Goal: Transaction & Acquisition: Purchase product/service

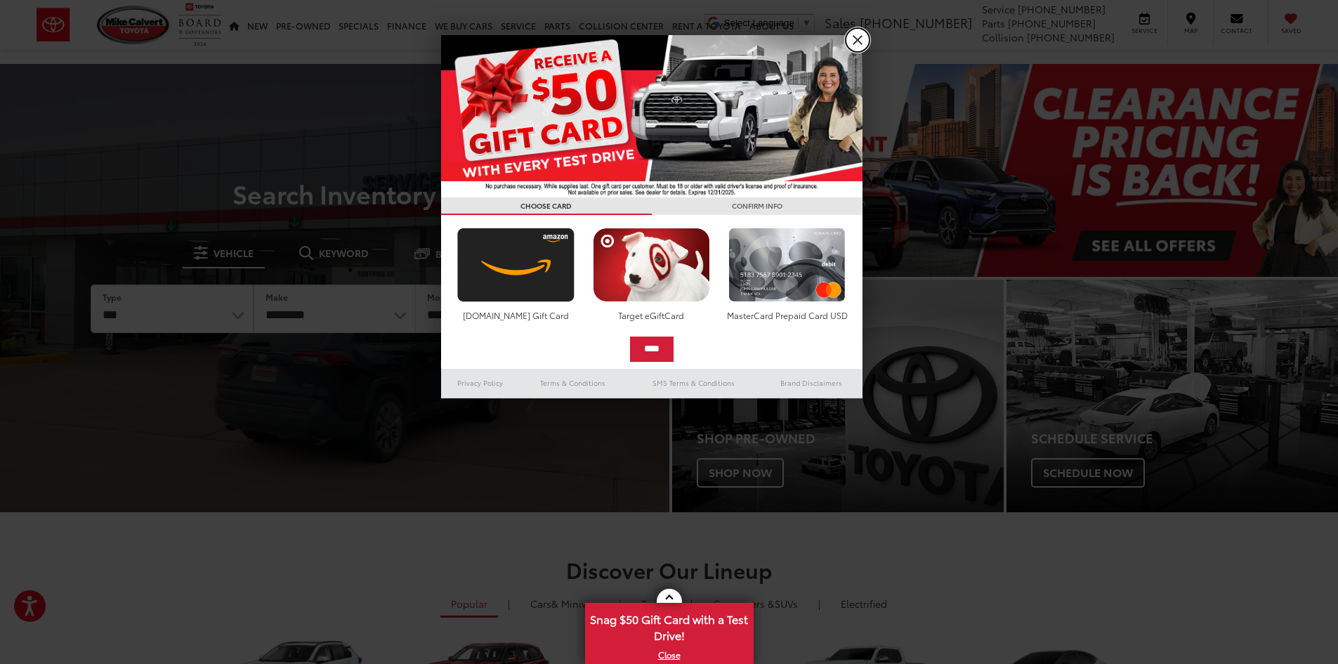
click at [855, 41] on link "X" at bounding box center [858, 40] width 24 height 24
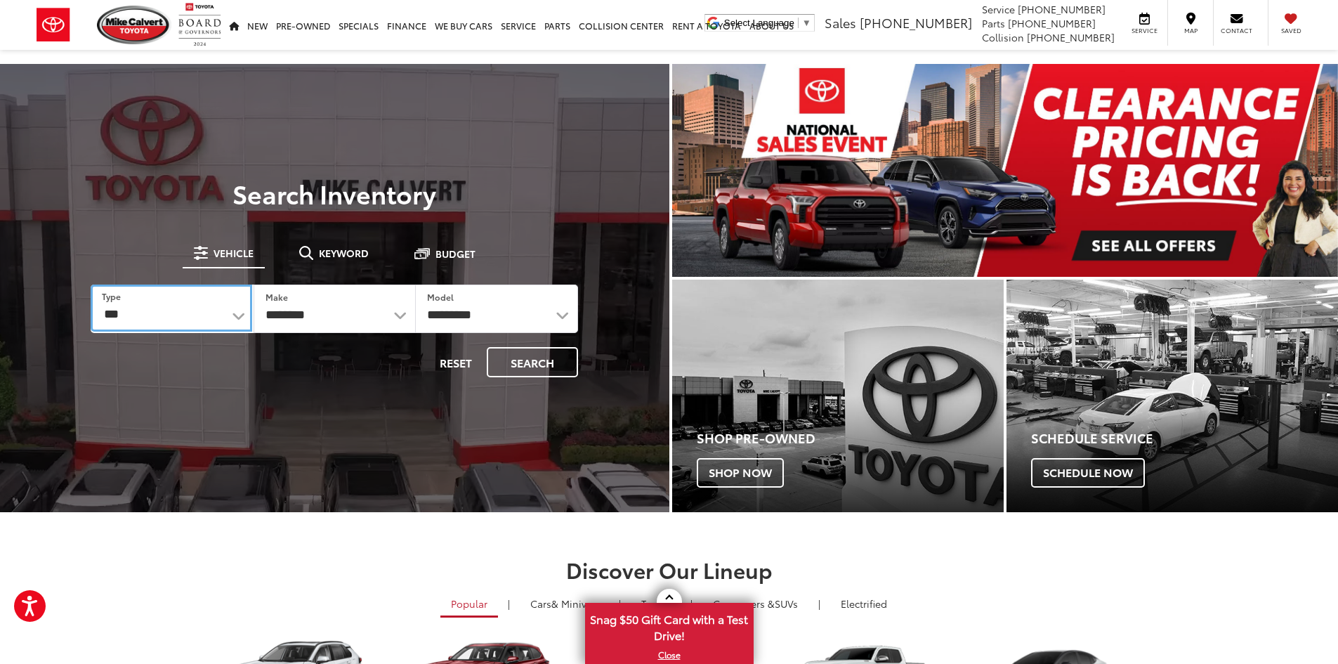
click at [240, 314] on select "*** *** **** *********" at bounding box center [171, 307] width 161 height 47
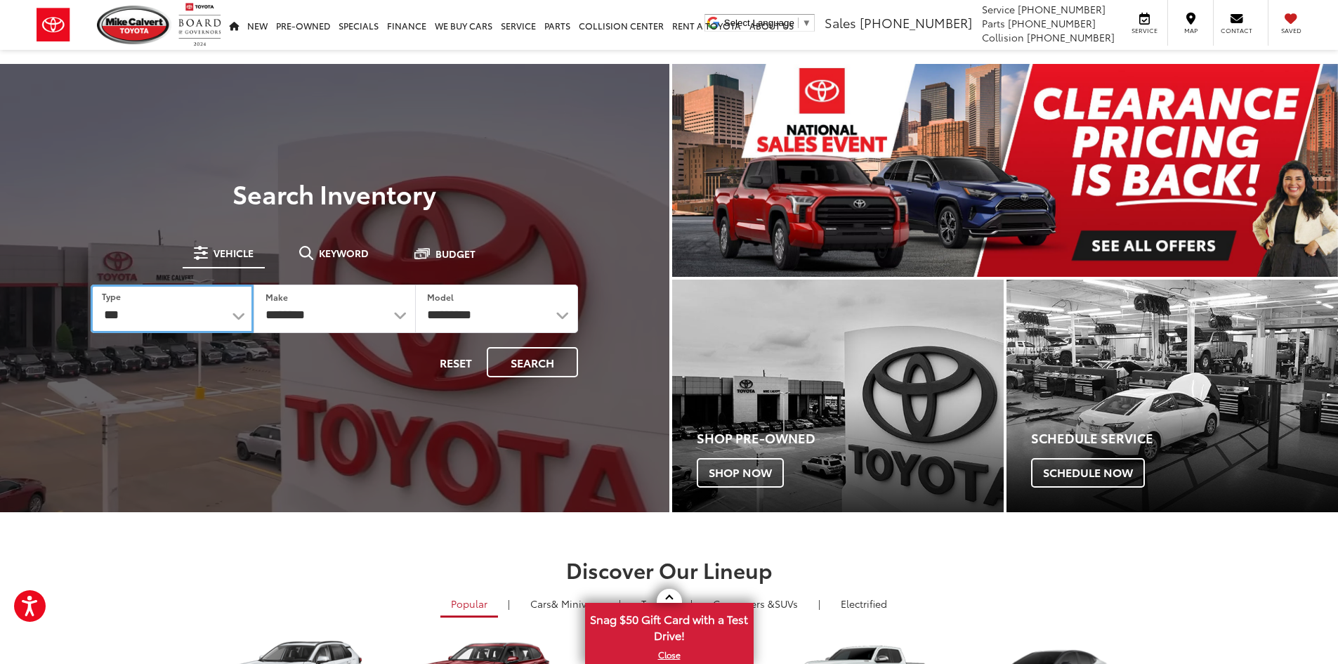
select select "******"
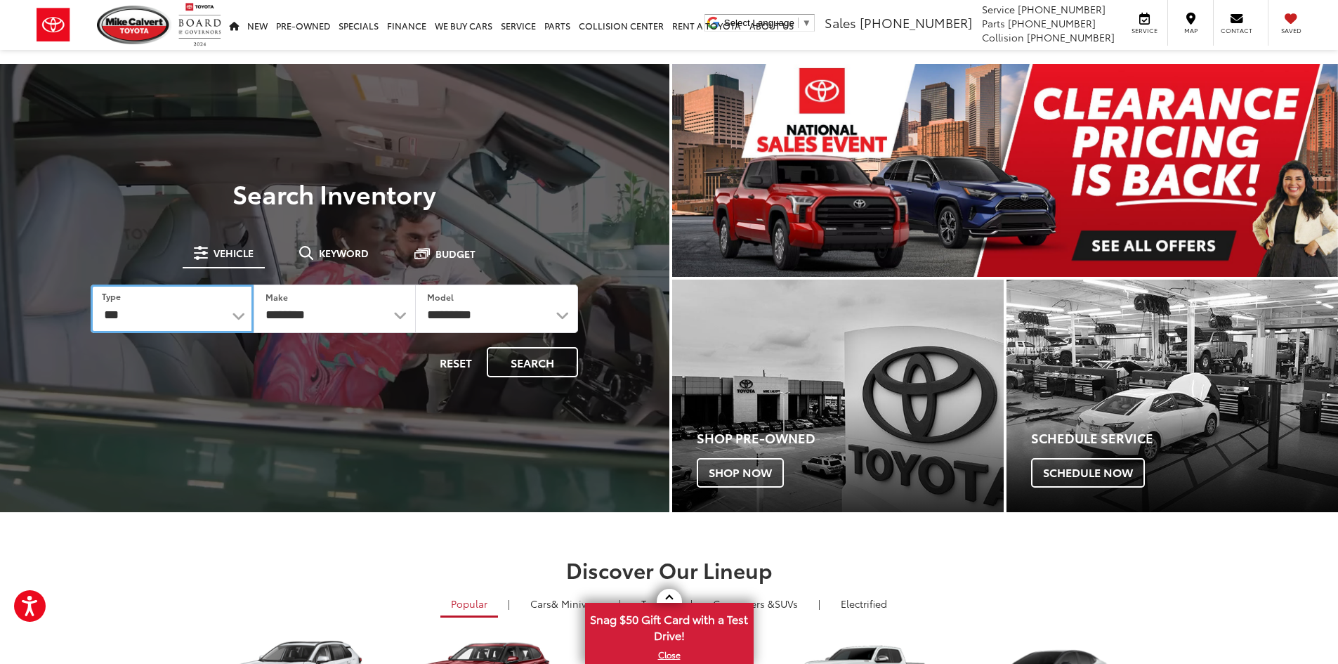
click at [91, 284] on select "*** *** **** *********" at bounding box center [172, 308] width 162 height 48
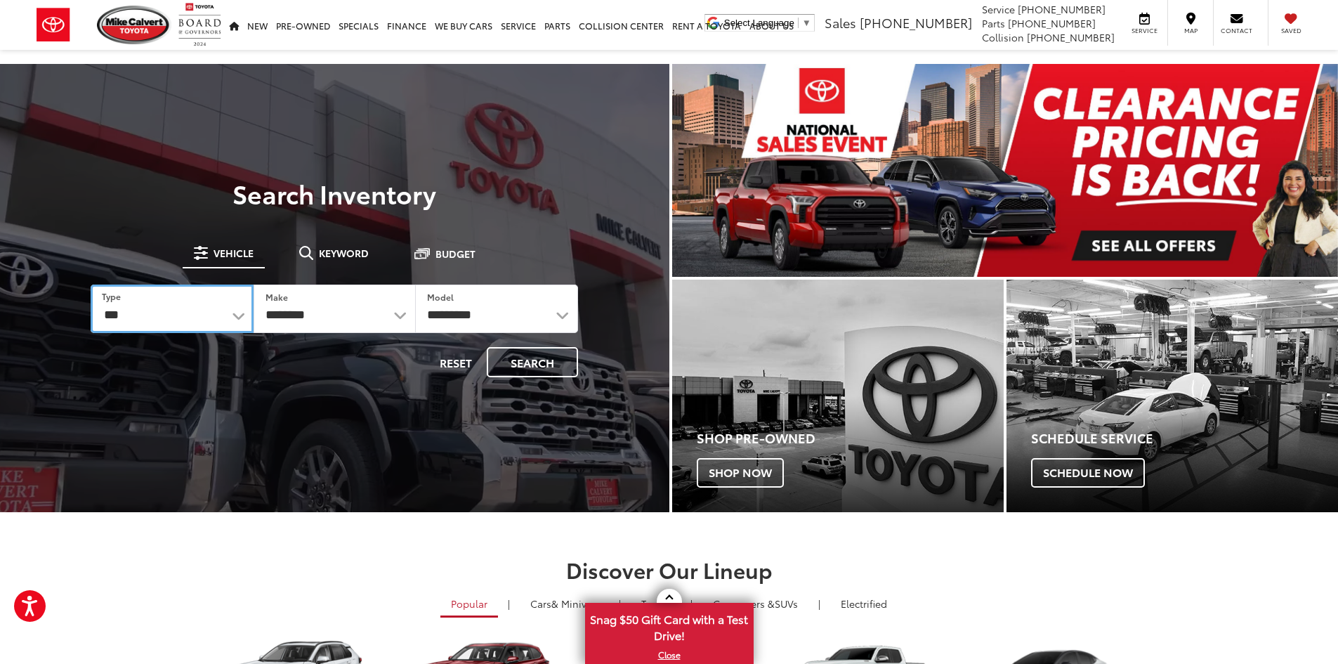
select select "******"
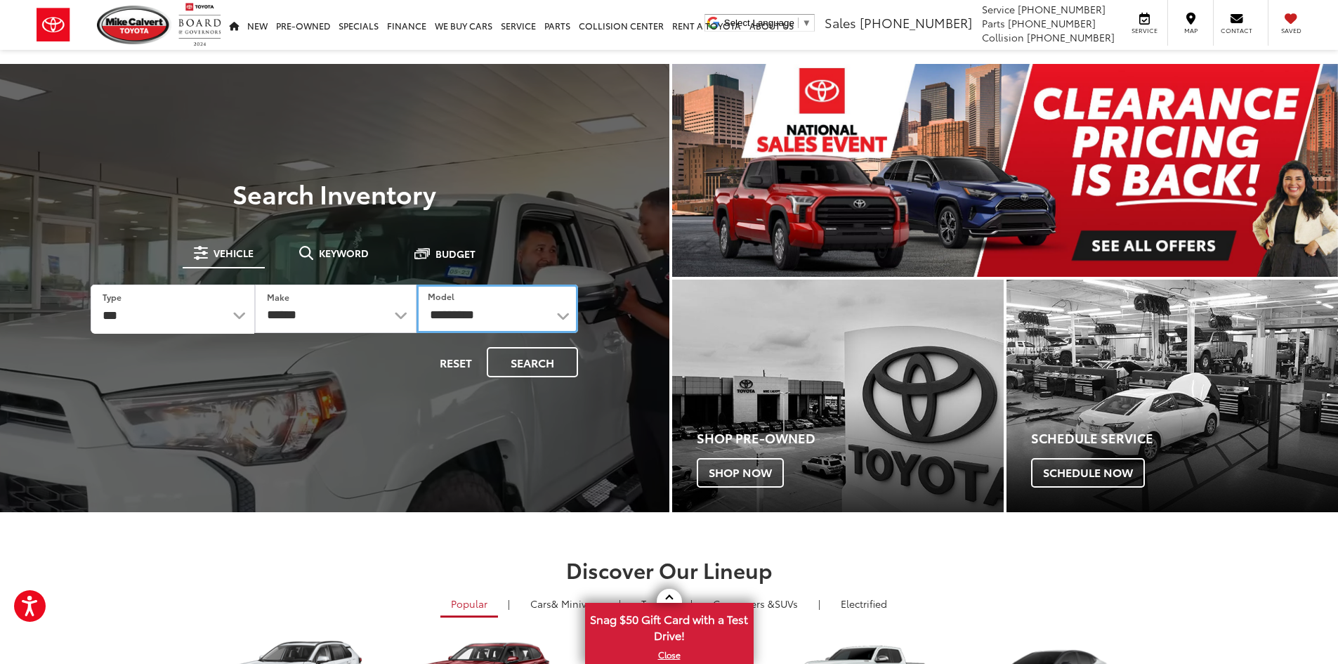
click at [564, 320] on select "**********" at bounding box center [498, 308] width 162 height 48
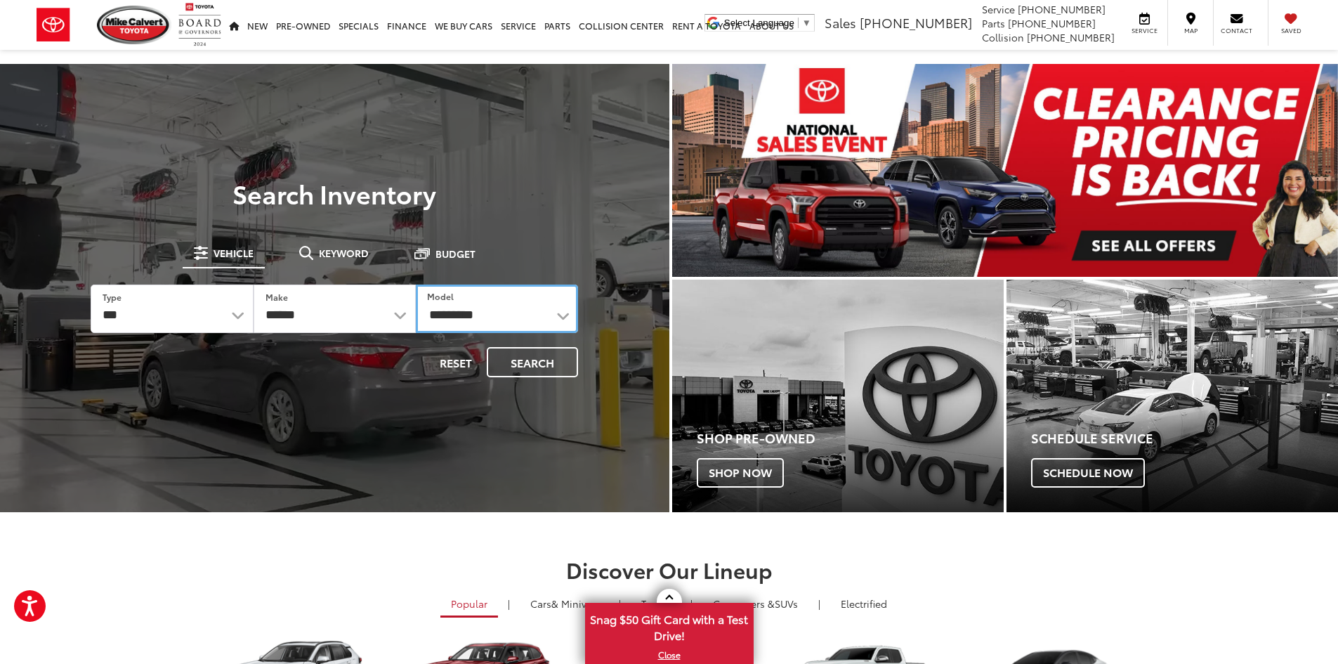
select select "******"
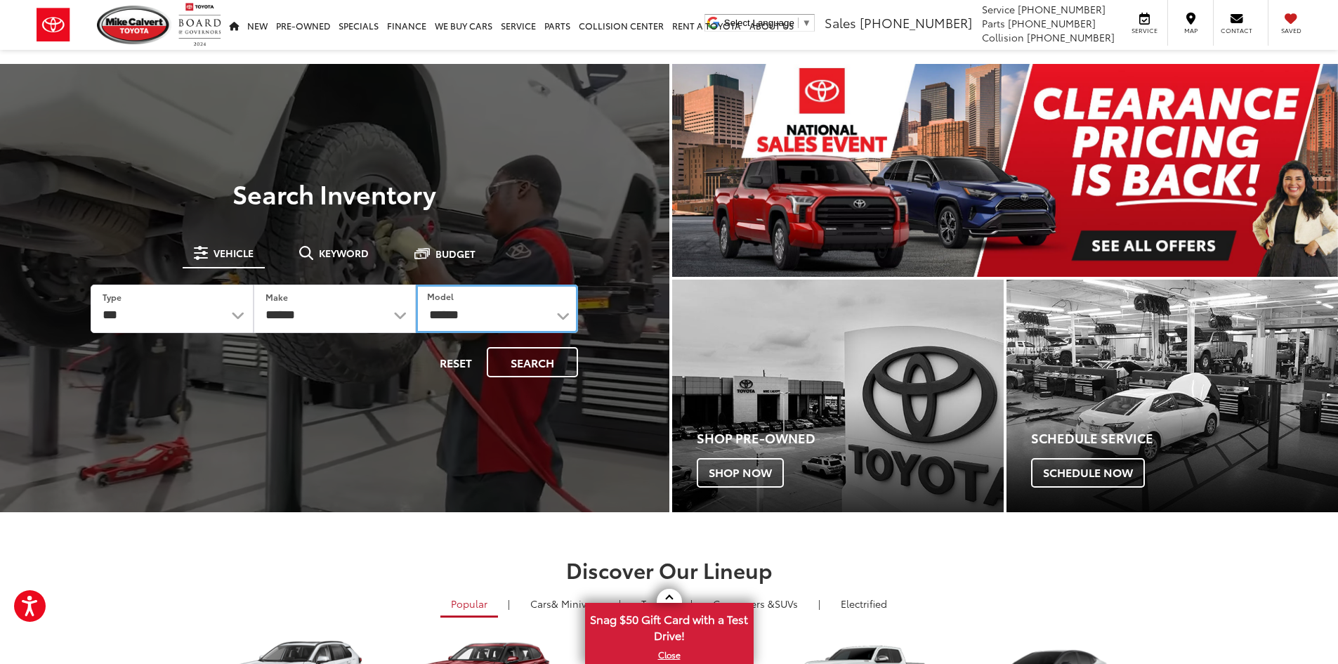
click at [416, 284] on select "**********" at bounding box center [497, 308] width 162 height 48
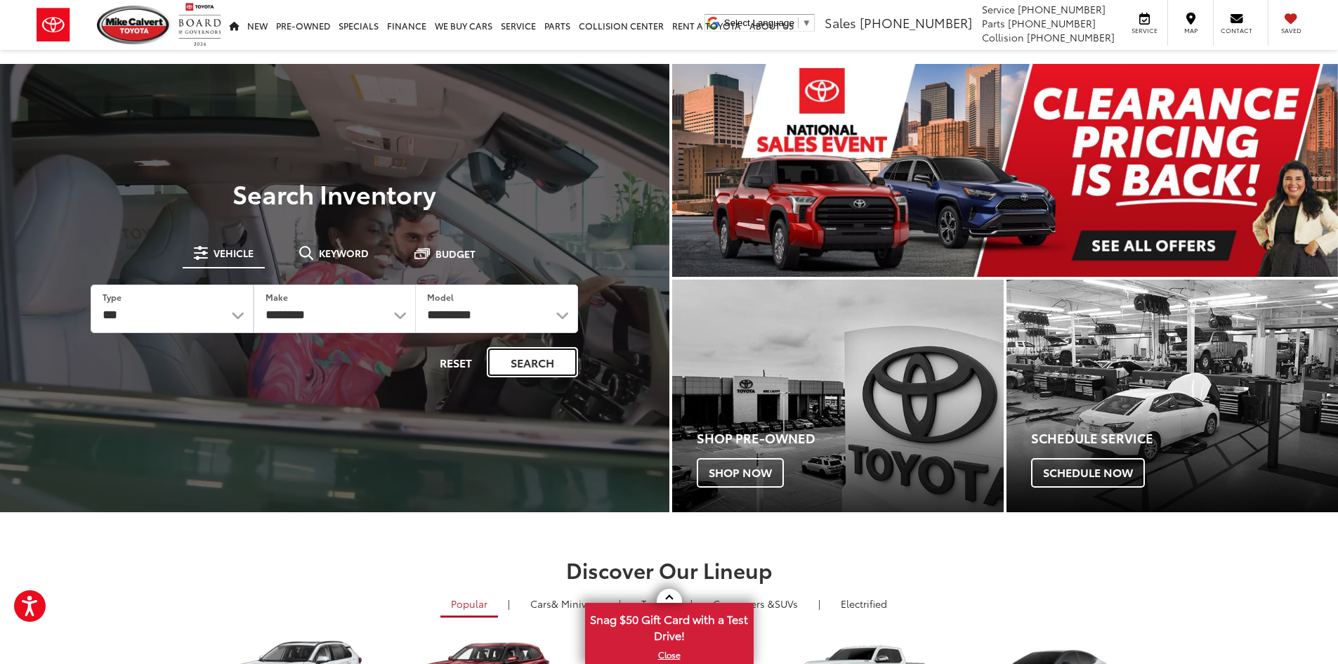
click at [542, 364] on button "Search" at bounding box center [532, 362] width 91 height 30
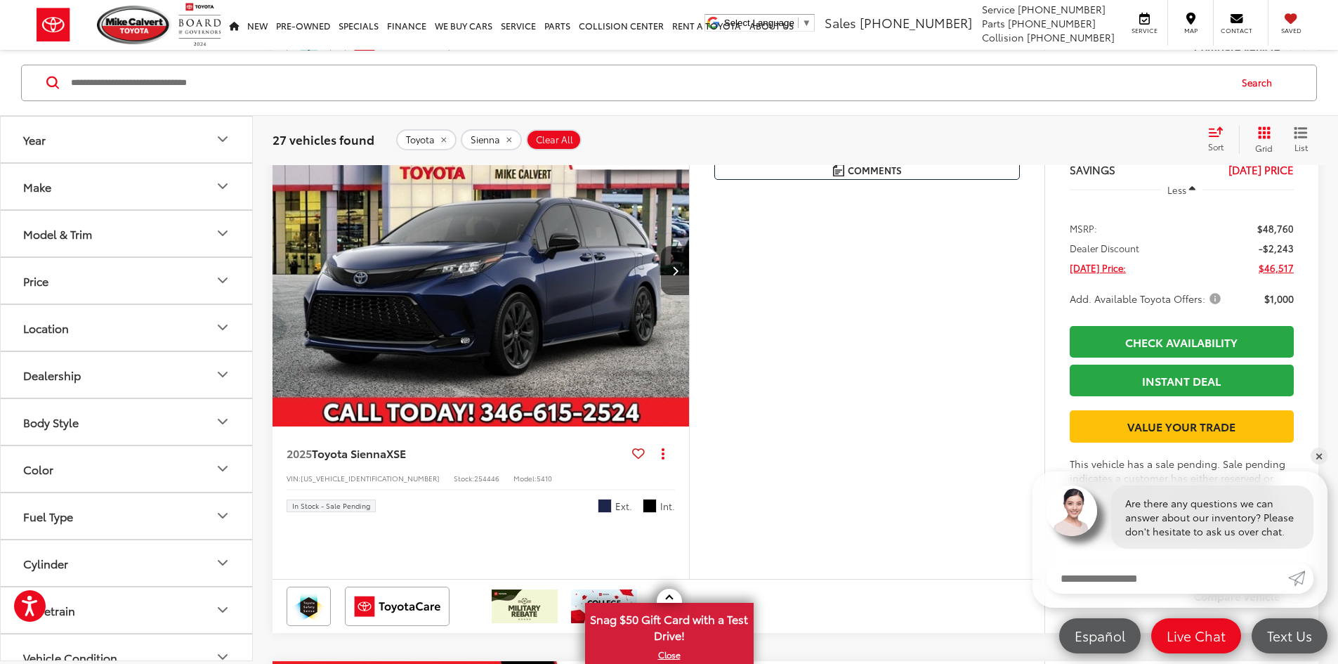
scroll to position [4144, 0]
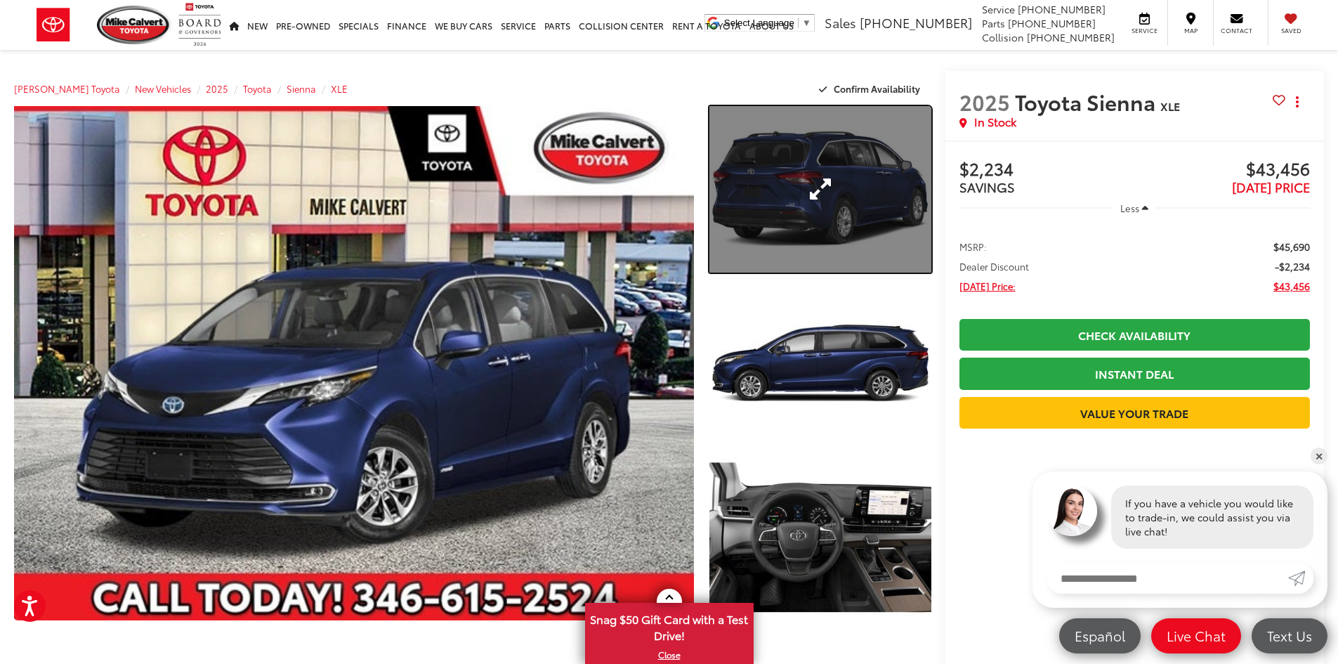
click at [829, 230] on link "Expand Photo 1" at bounding box center [820, 189] width 222 height 166
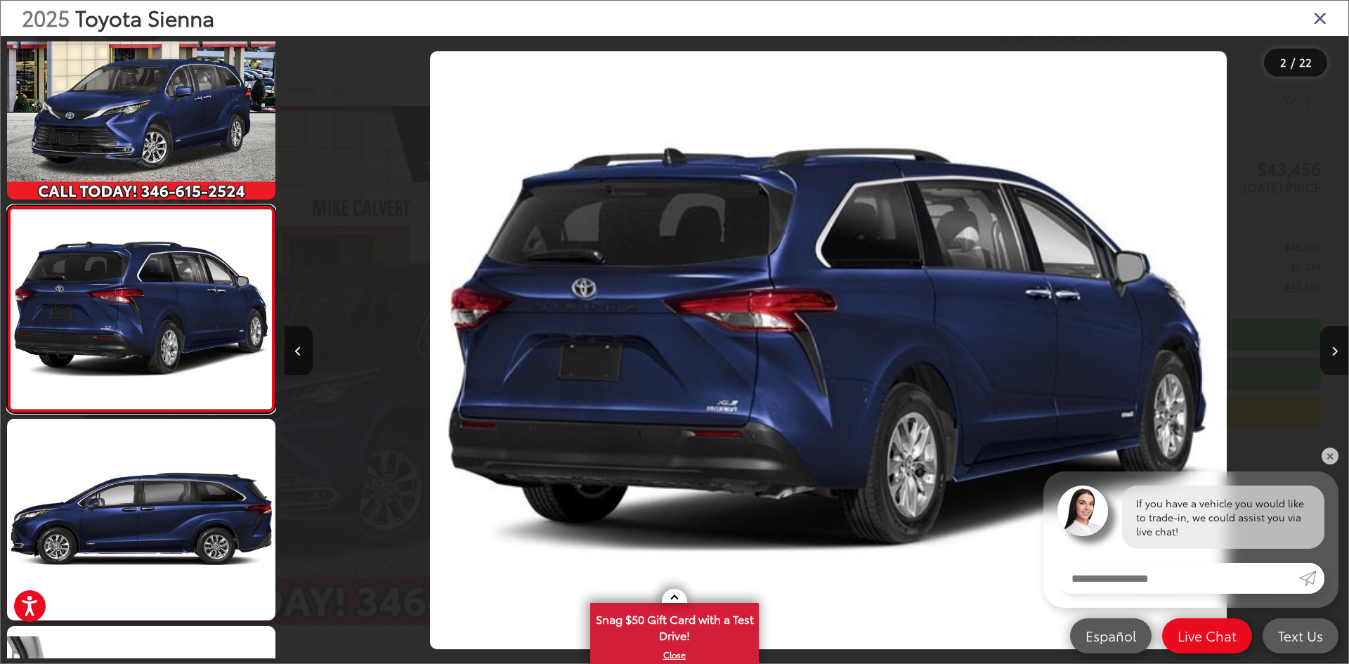
scroll to position [0, 1063]
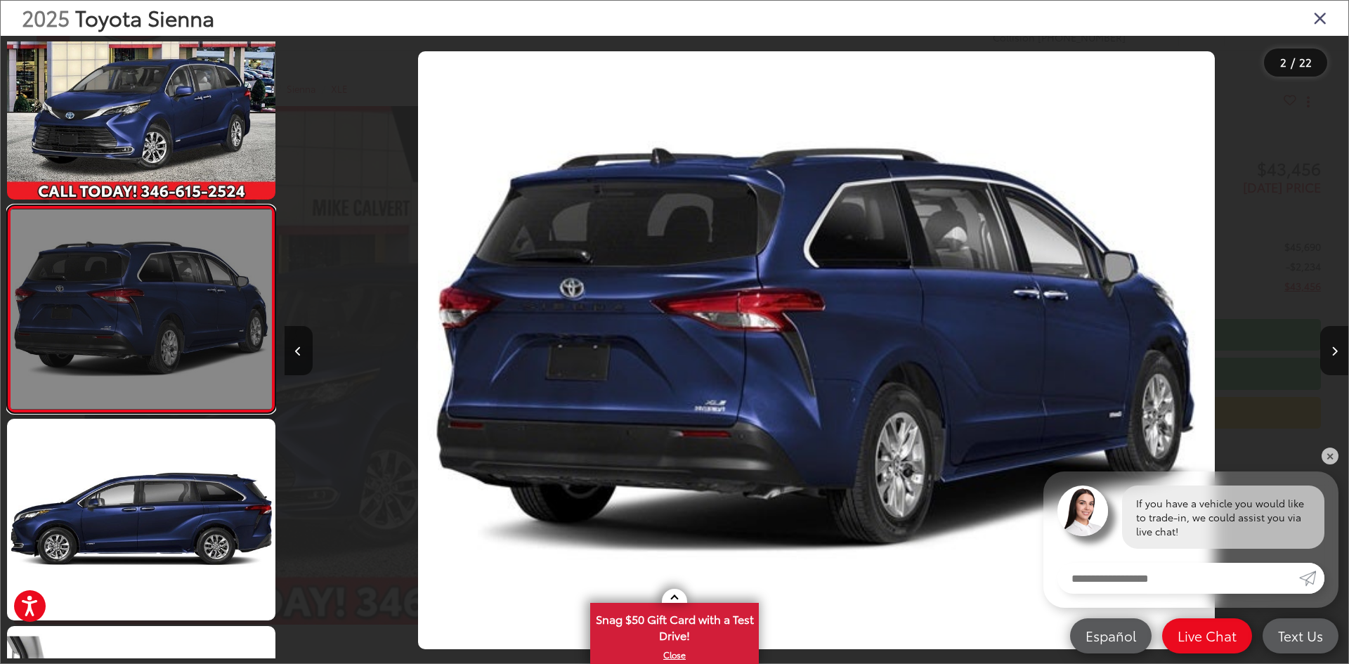
click at [131, 320] on link at bounding box center [141, 309] width 268 height 208
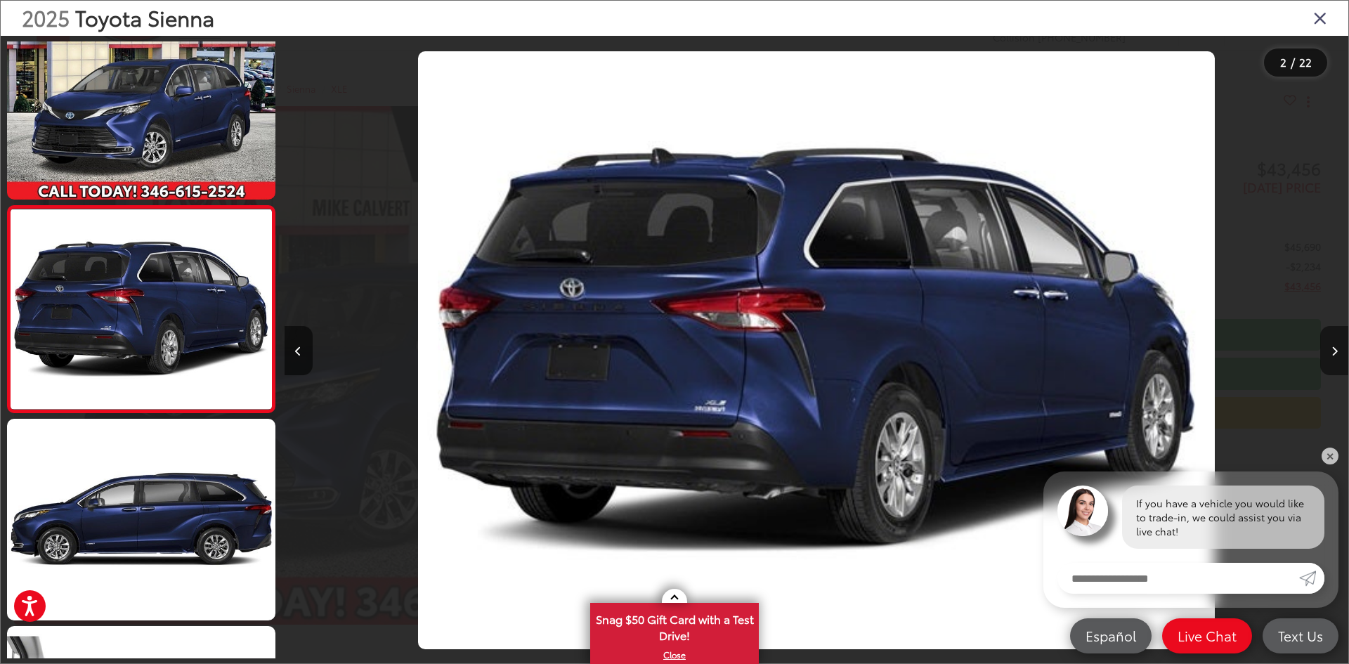
click at [1335, 356] on button "Next image" at bounding box center [1334, 350] width 28 height 49
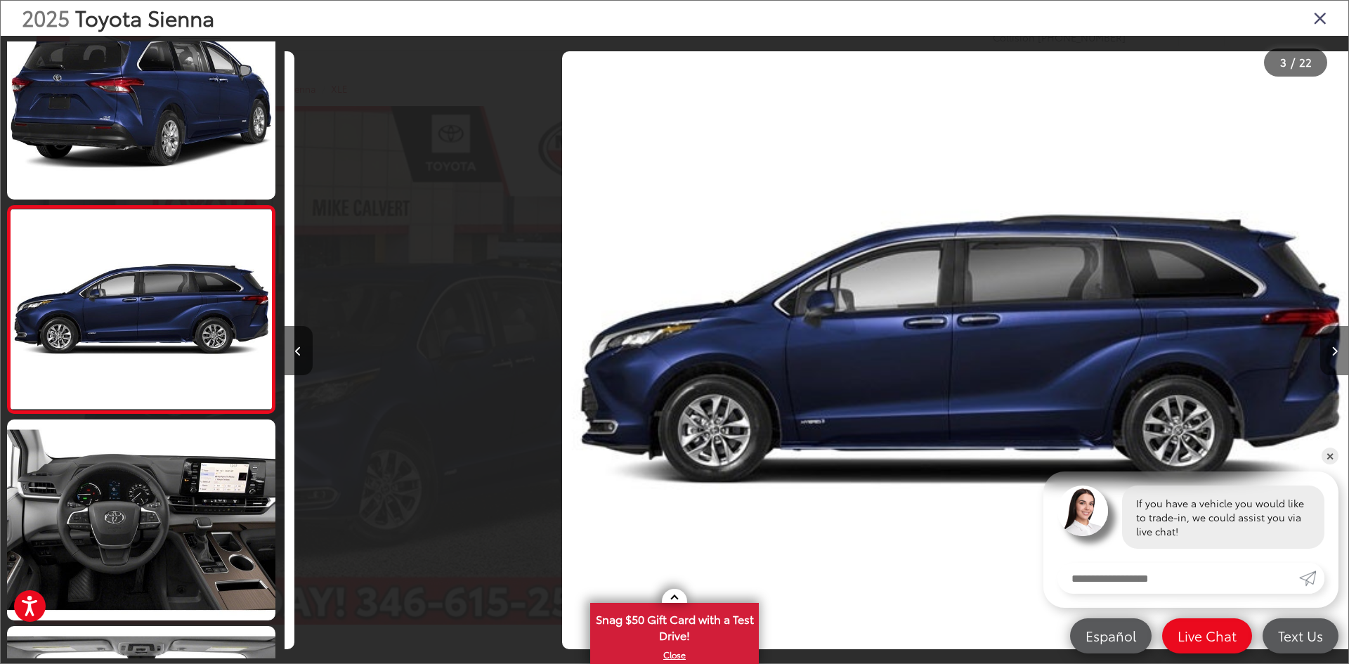
scroll to position [0, 2128]
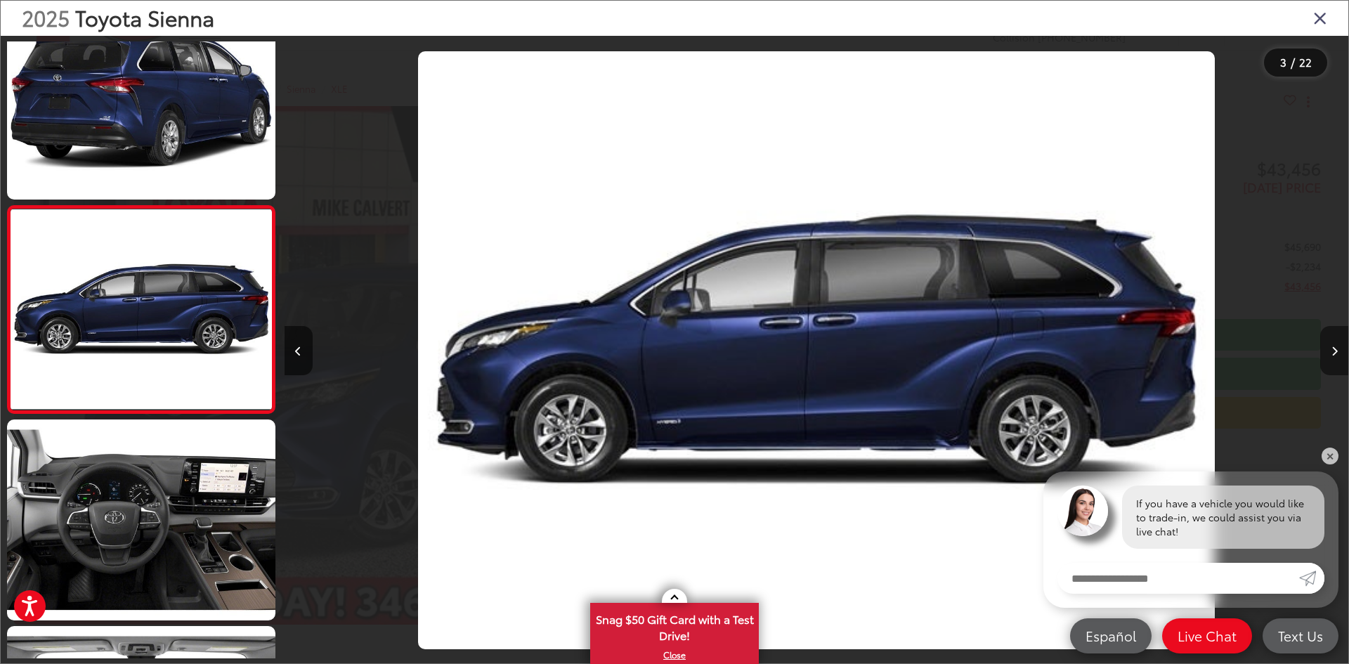
click at [1336, 356] on button "Next image" at bounding box center [1334, 350] width 28 height 49
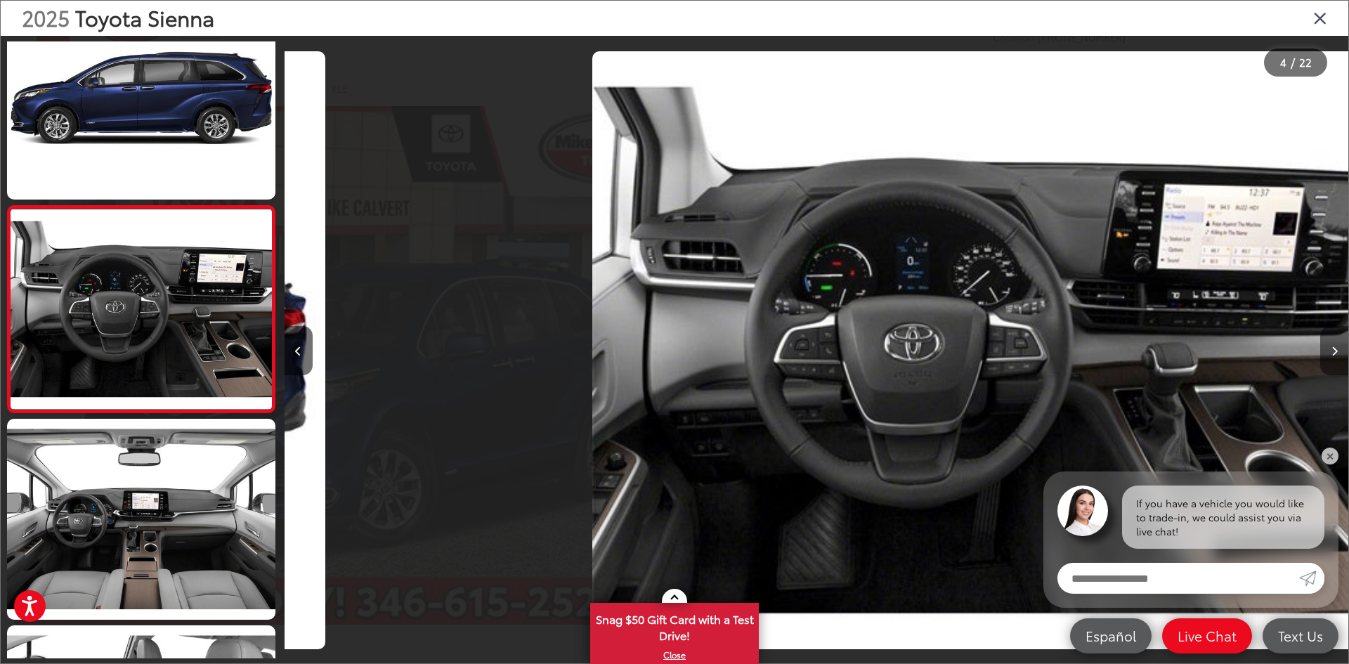
scroll to position [0, 3191]
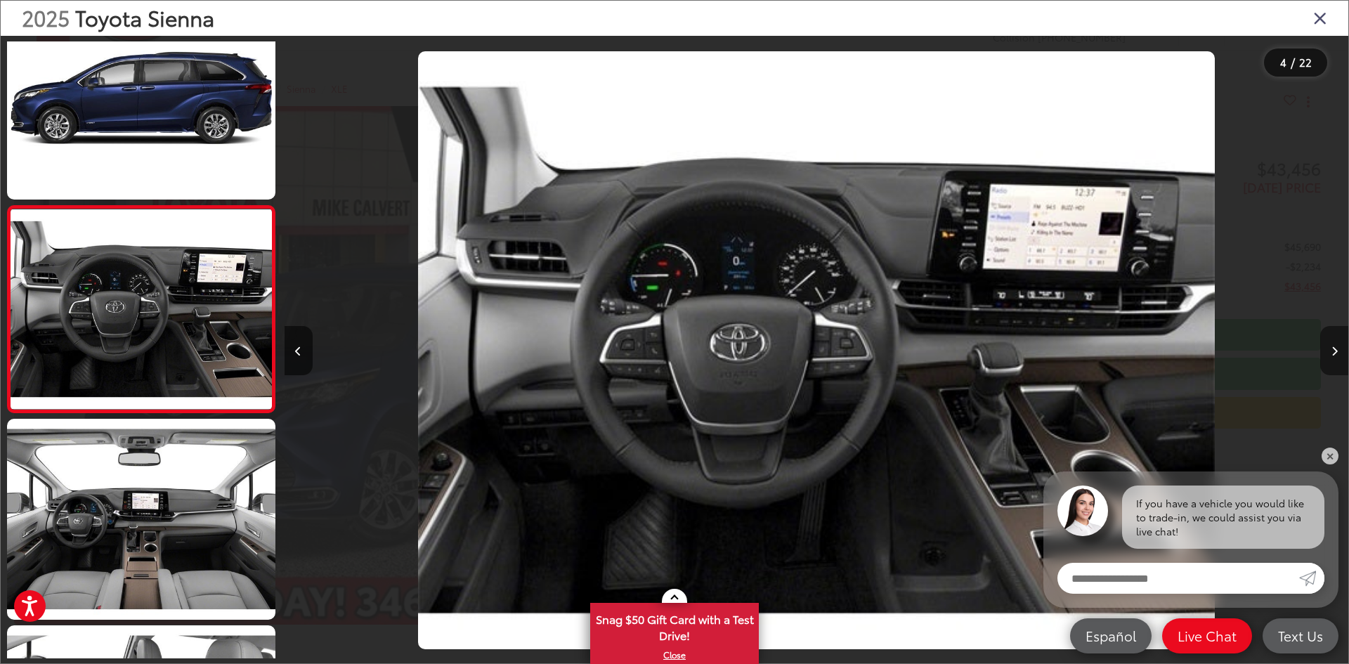
click at [1337, 352] on button "Next image" at bounding box center [1334, 350] width 28 height 49
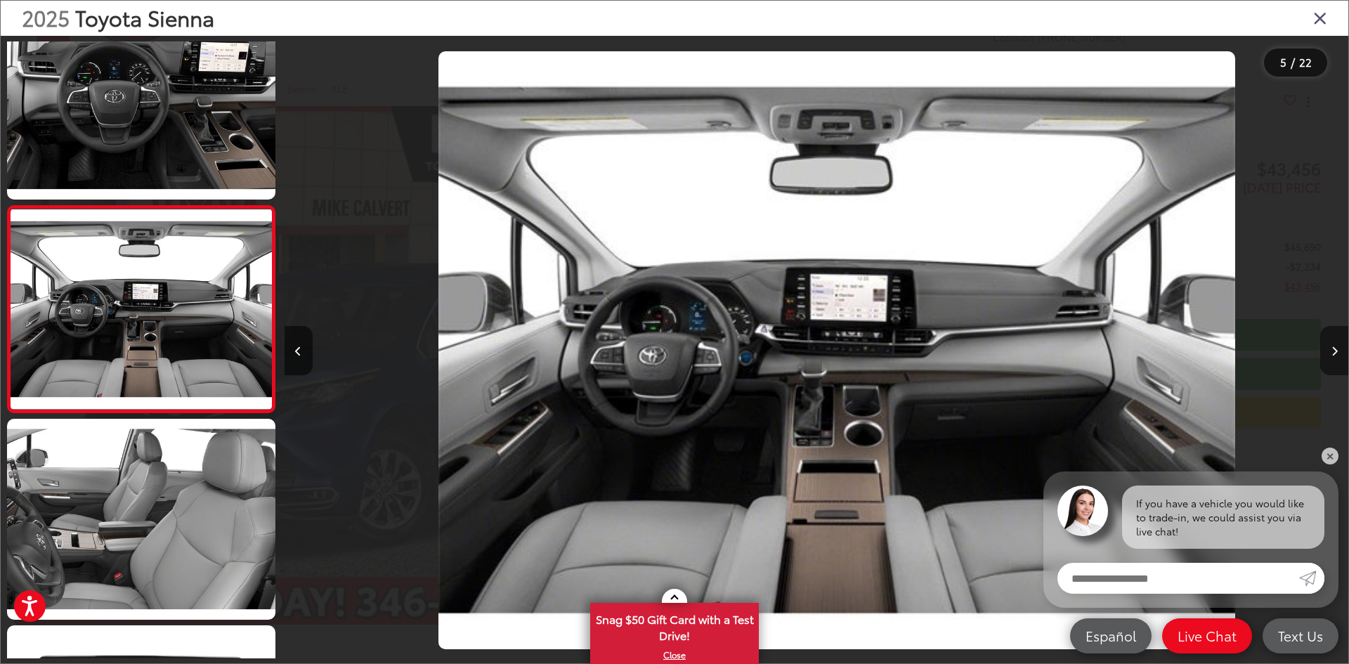
scroll to position [0, 4255]
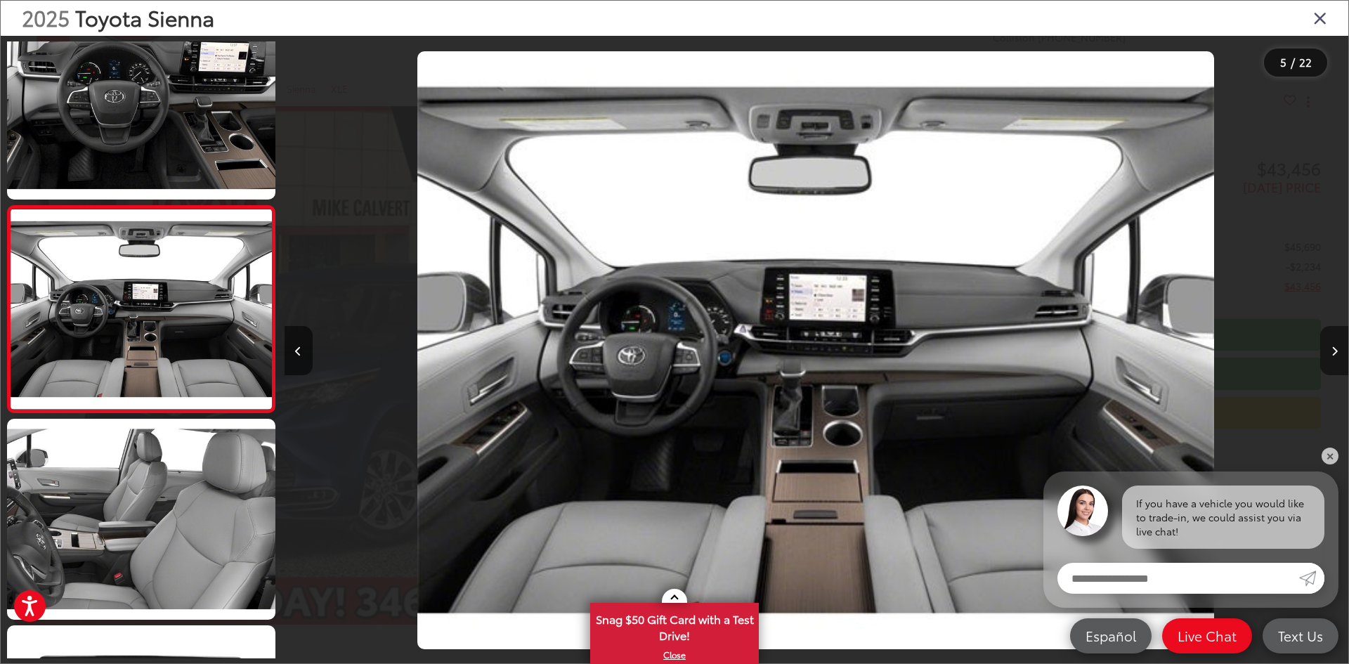
click at [1336, 353] on icon "Next image" at bounding box center [1334, 351] width 6 height 10
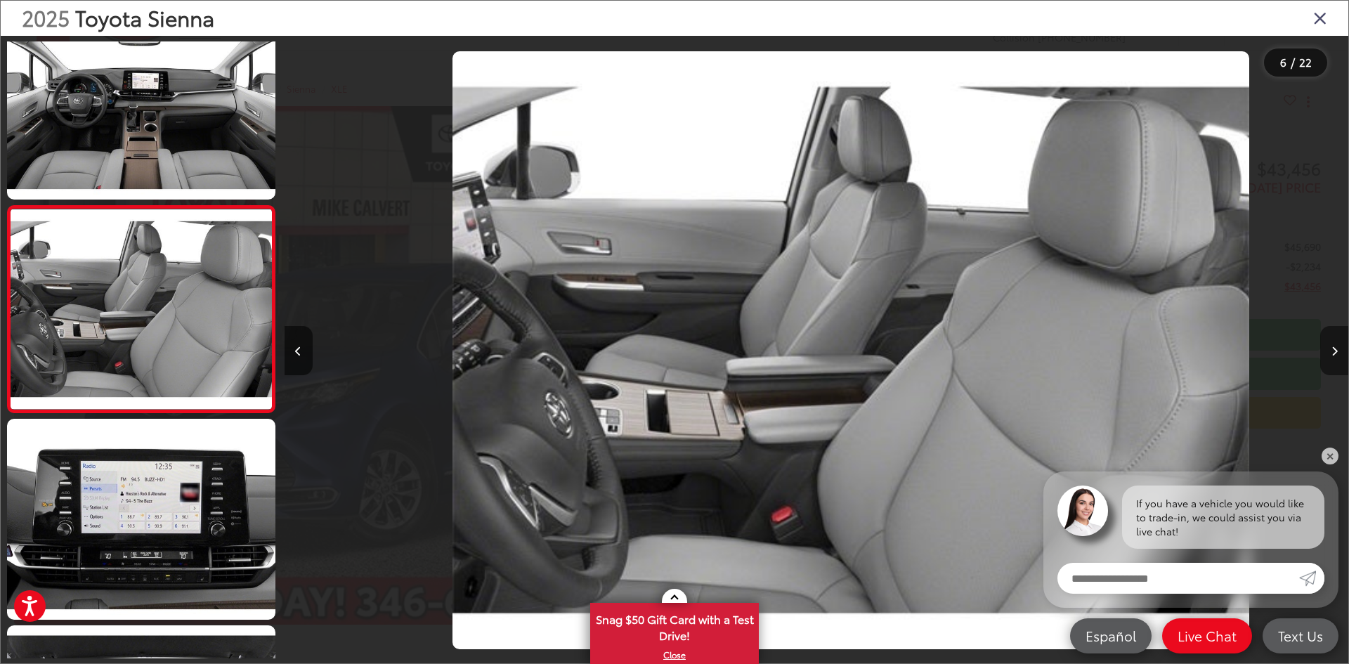
scroll to position [0, 5319]
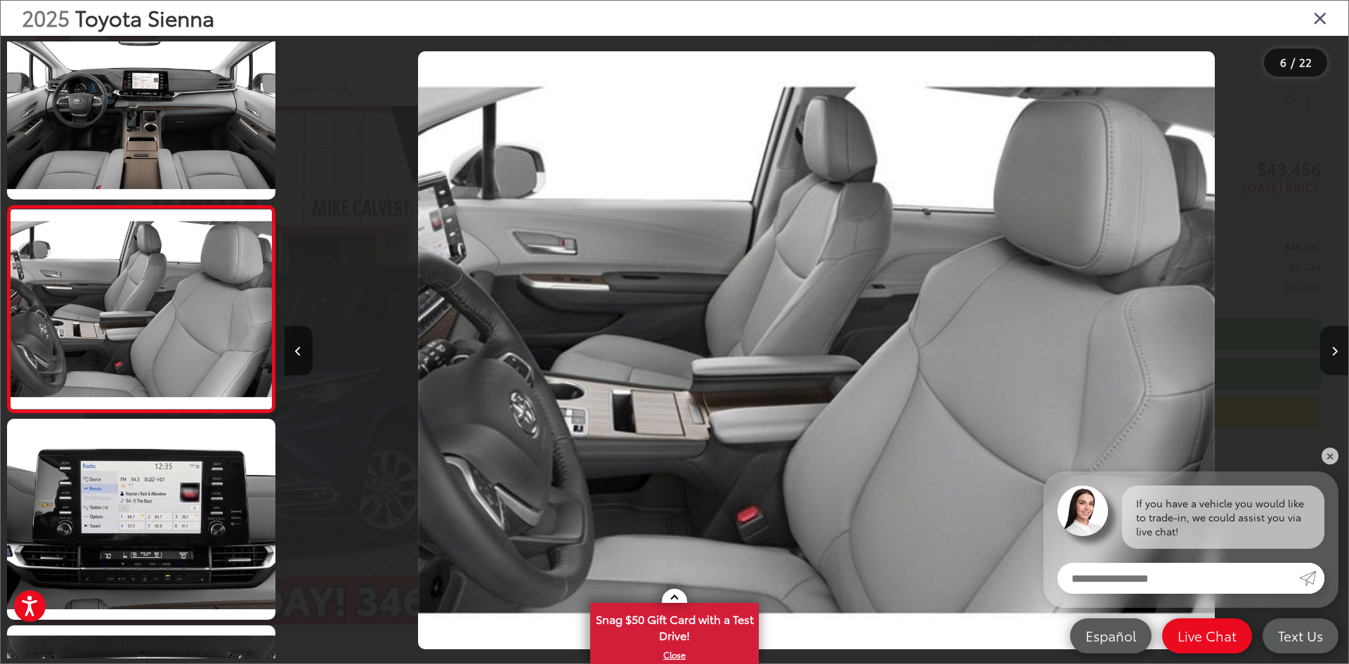
click at [1336, 353] on icon "Next image" at bounding box center [1334, 351] width 6 height 10
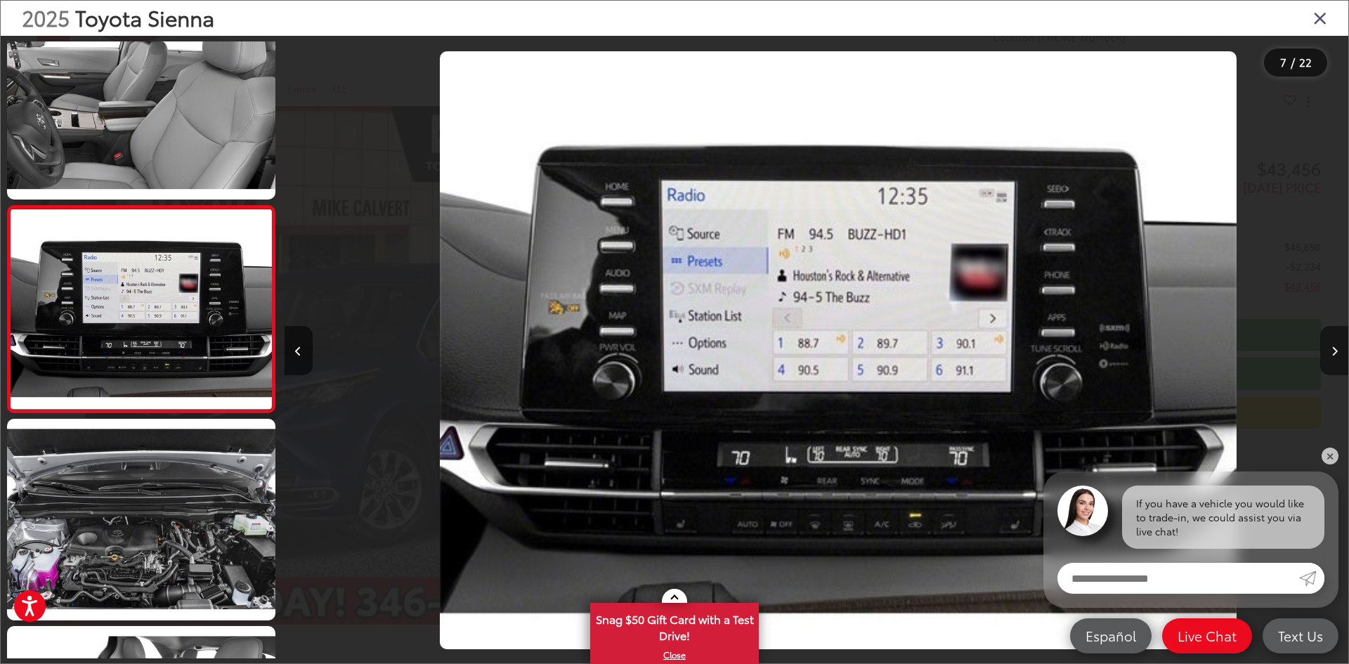
scroll to position [0, 6382]
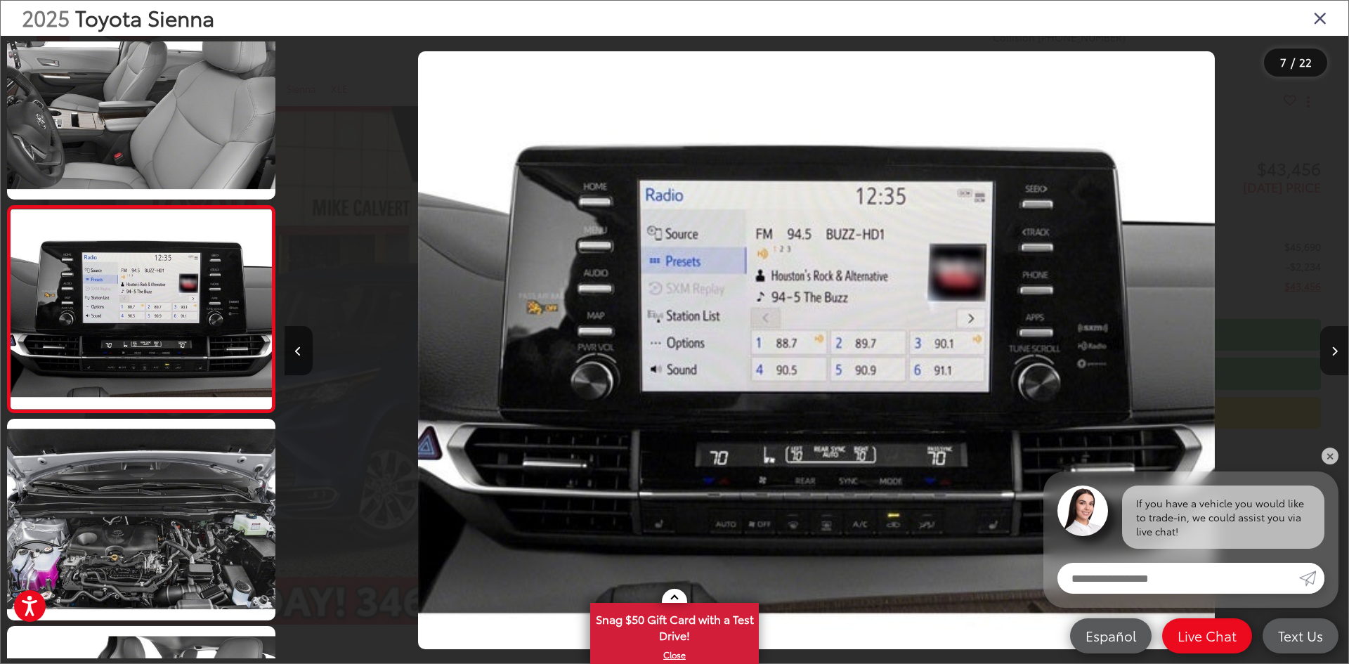
click at [1336, 353] on icon "Next image" at bounding box center [1334, 351] width 6 height 10
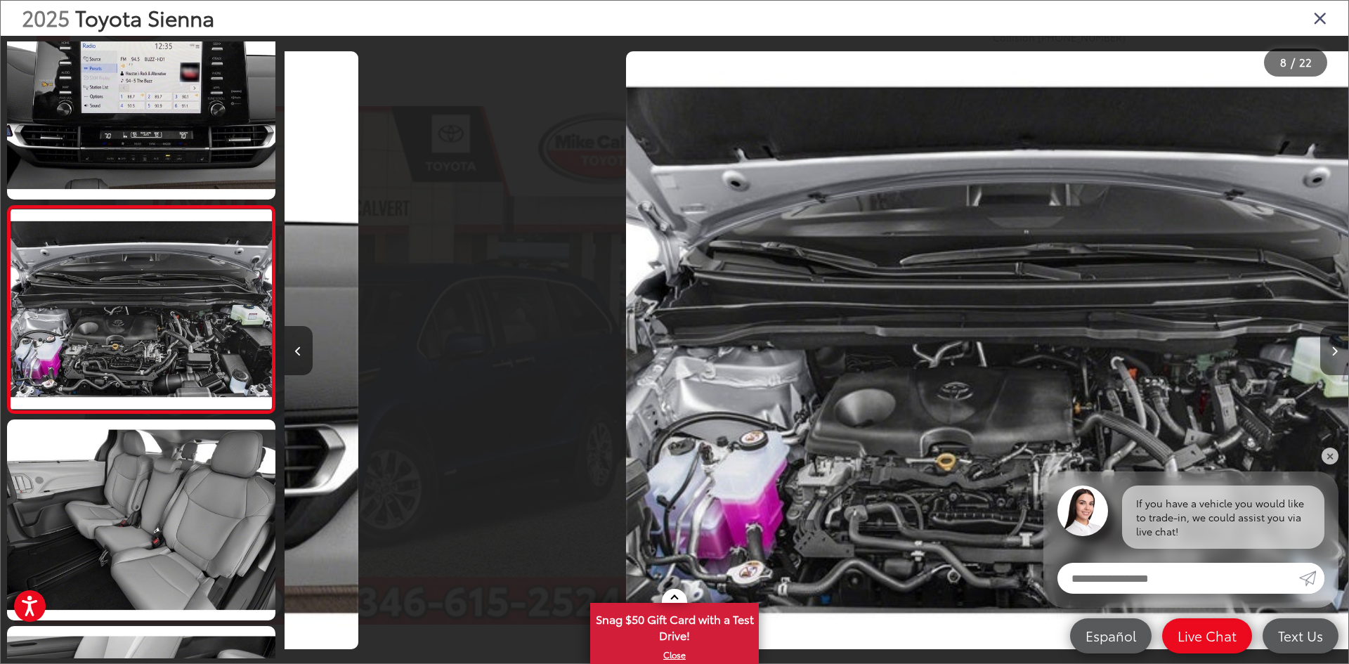
scroll to position [0, 7446]
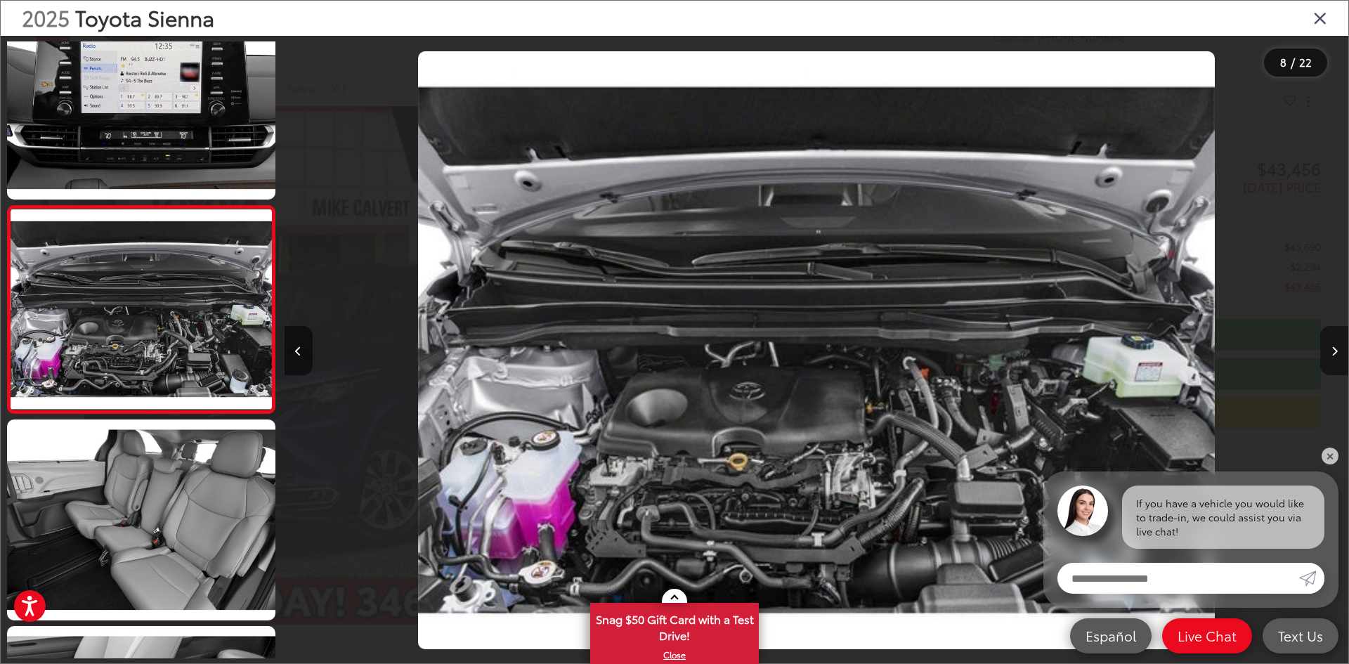
click at [1336, 353] on icon "Next image" at bounding box center [1334, 351] width 6 height 10
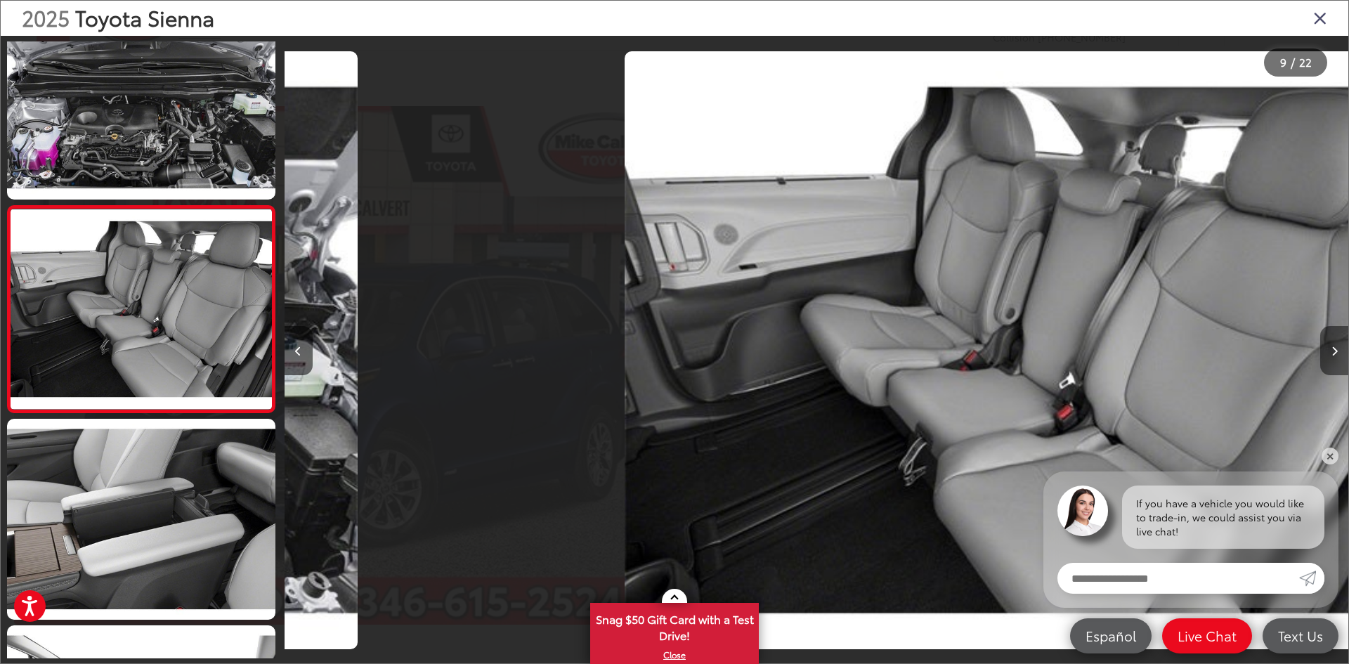
scroll to position [0, 8510]
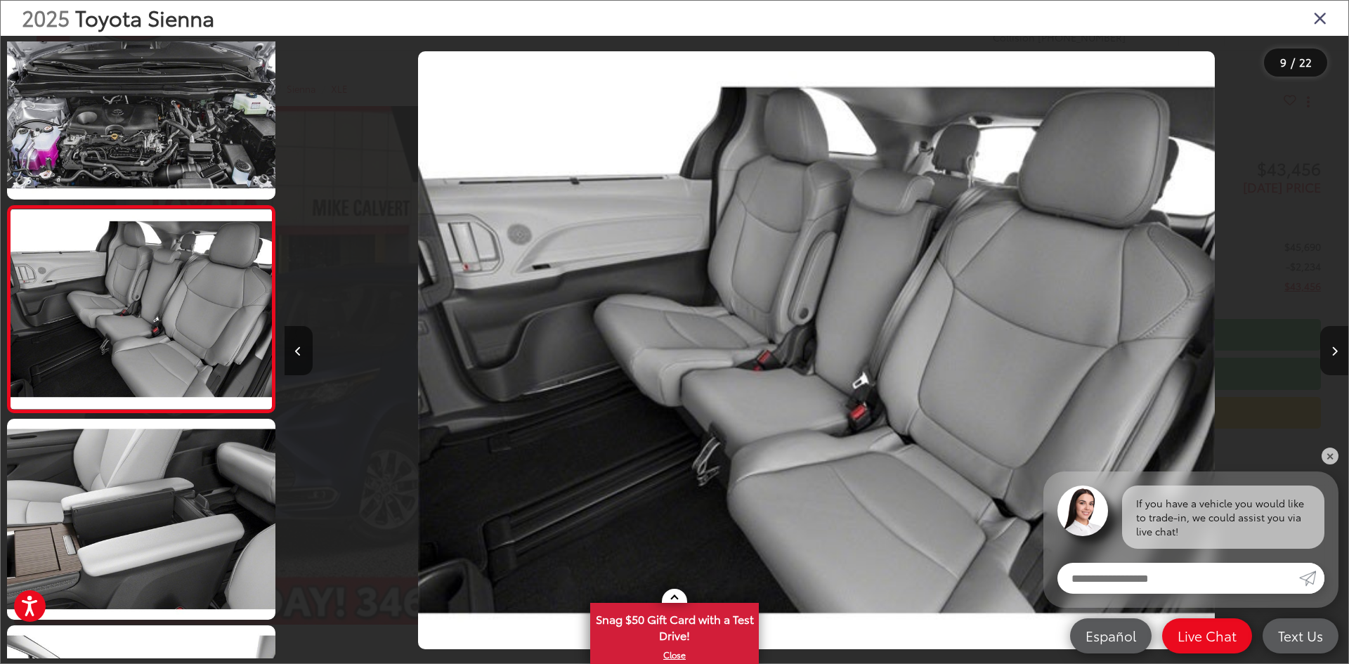
click at [1336, 353] on icon "Next image" at bounding box center [1334, 351] width 6 height 10
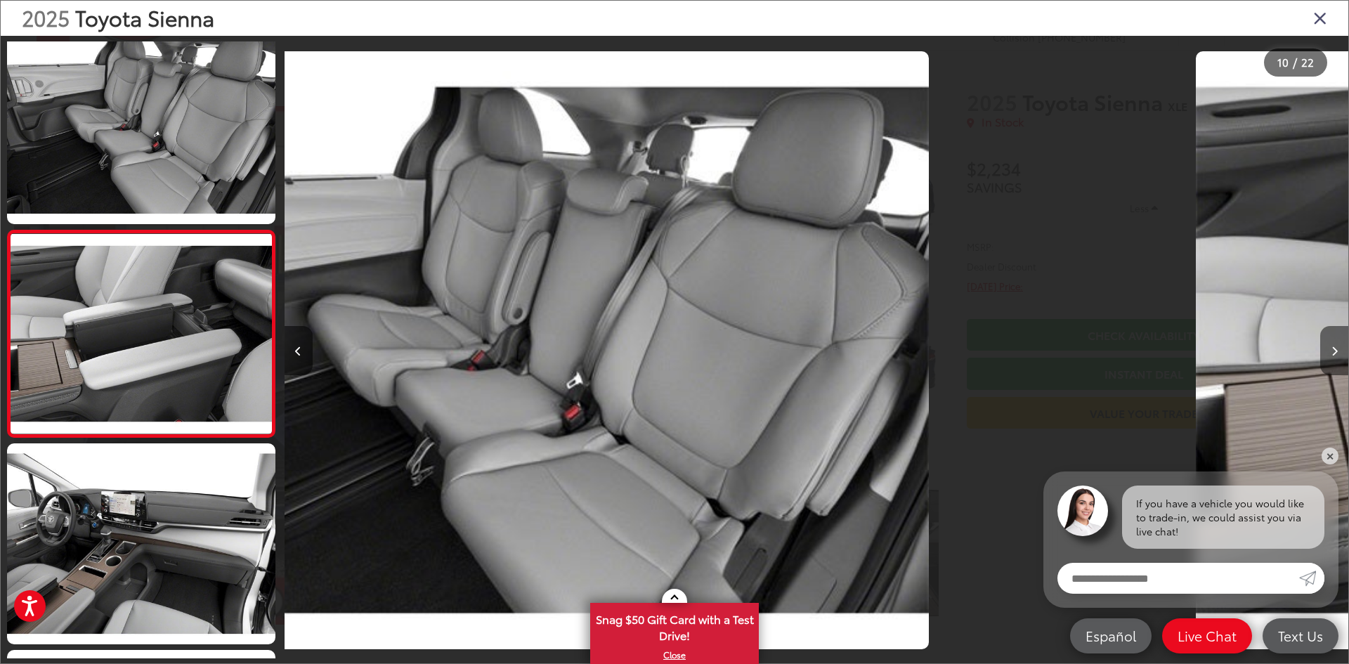
scroll to position [0, 0]
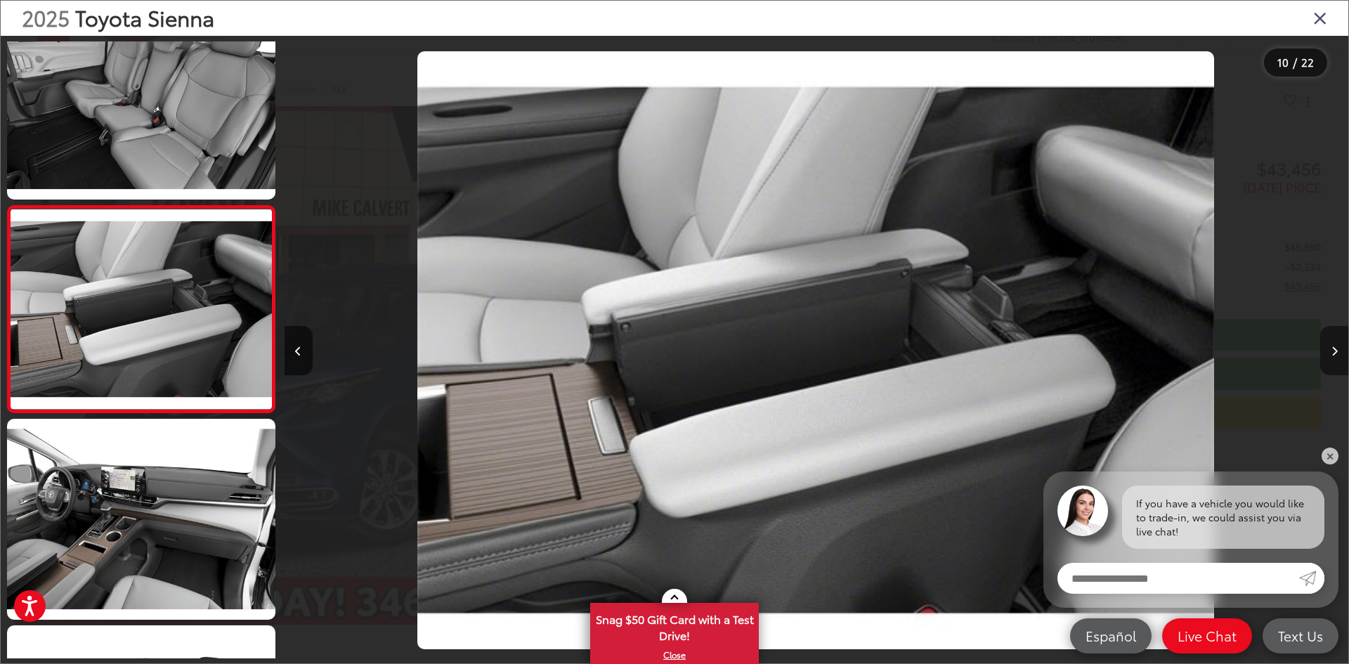
click at [1337, 353] on icon "Next image" at bounding box center [1334, 351] width 6 height 10
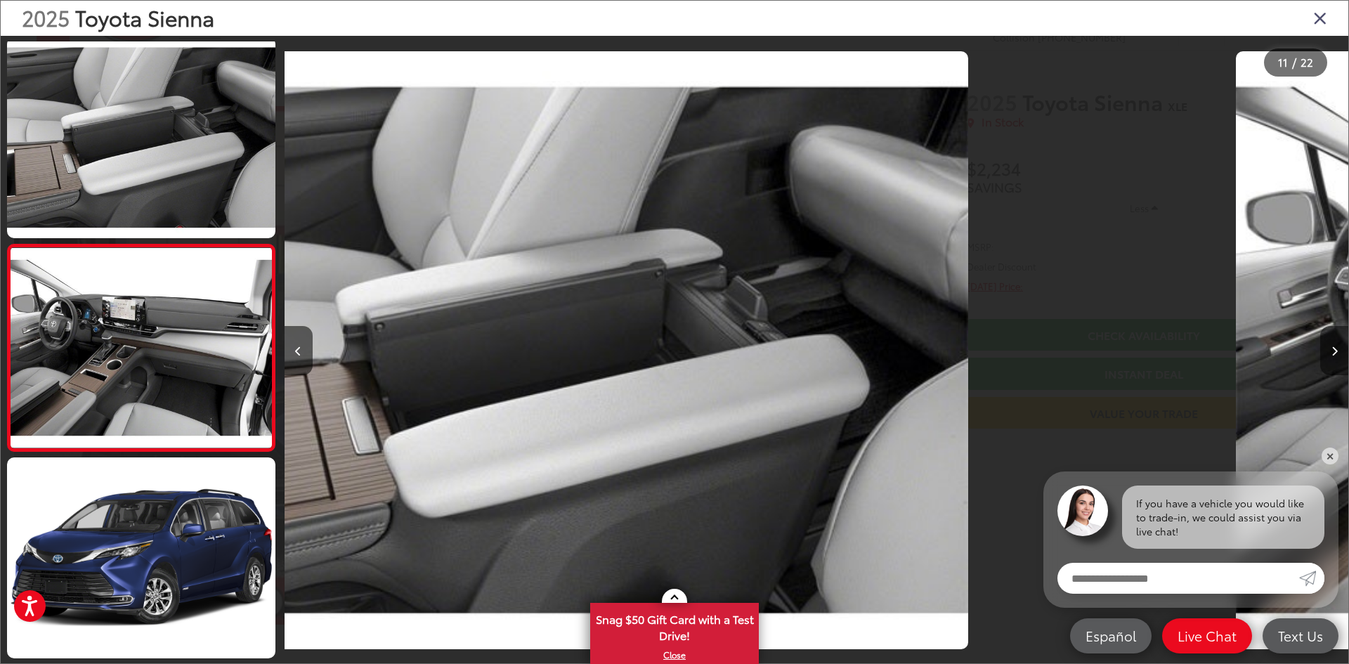
scroll to position [1904, 0]
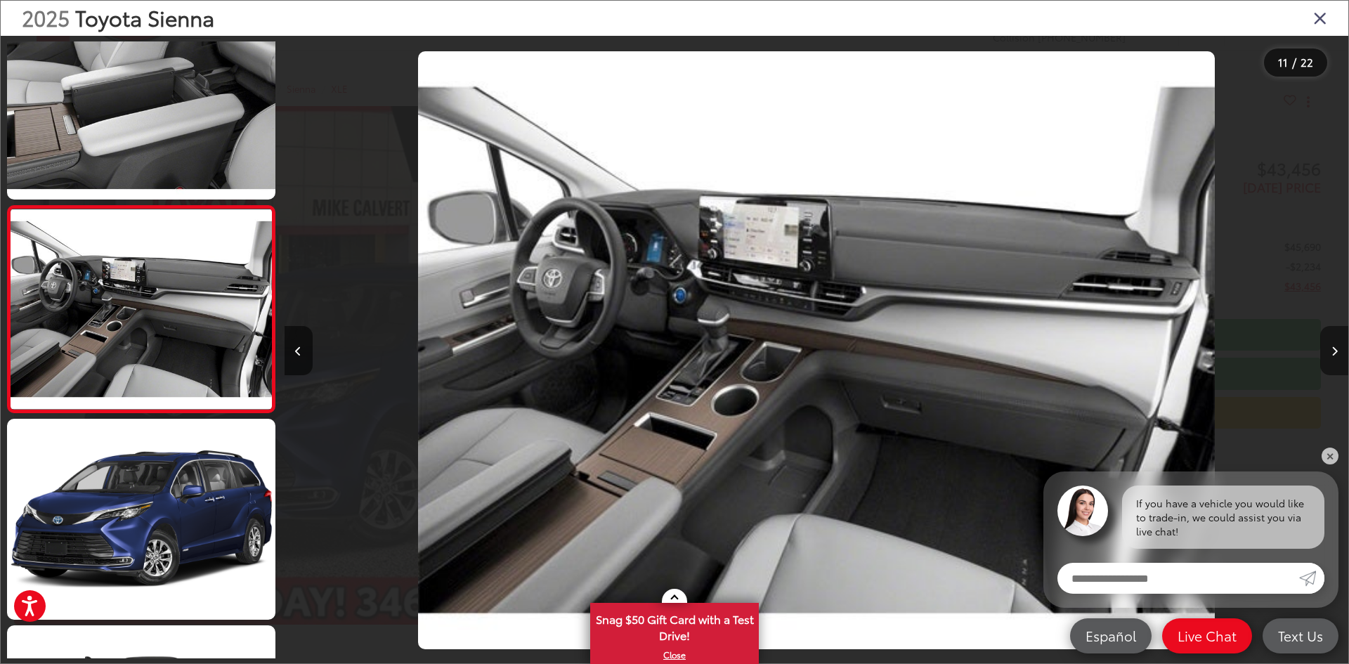
click at [1337, 356] on button "Next image" at bounding box center [1334, 350] width 28 height 49
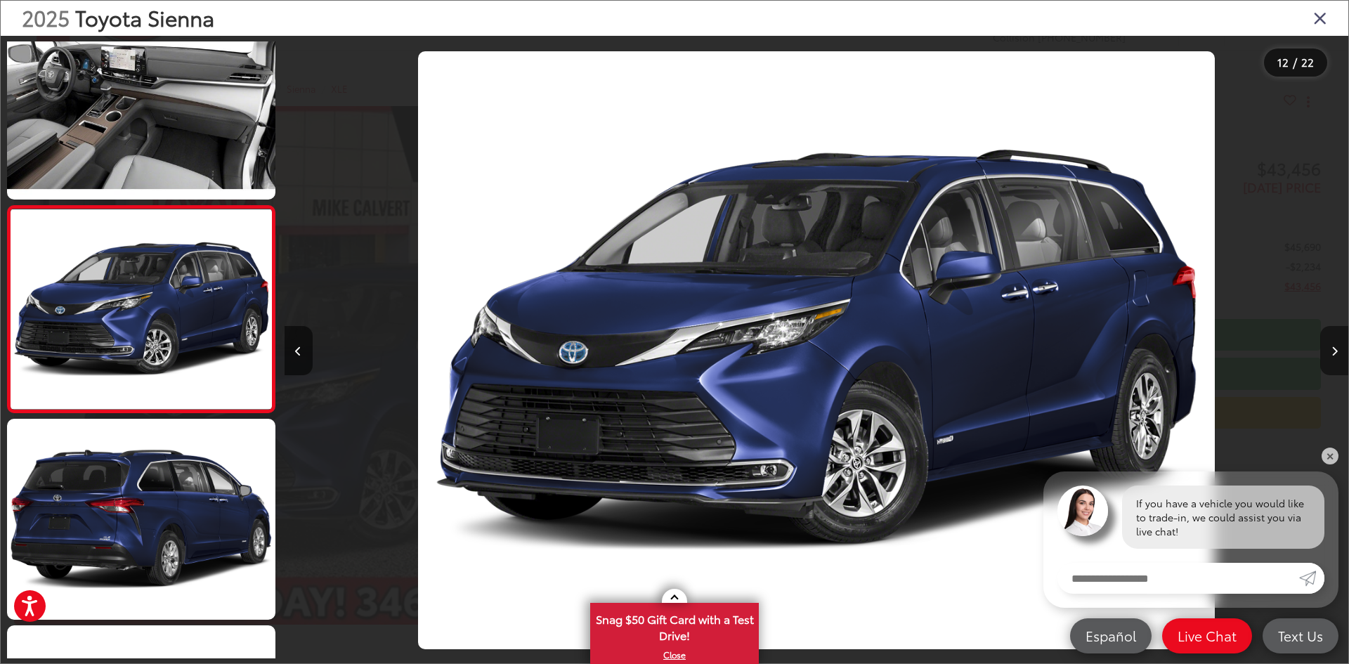
click at [1337, 358] on button "Next image" at bounding box center [1334, 350] width 28 height 49
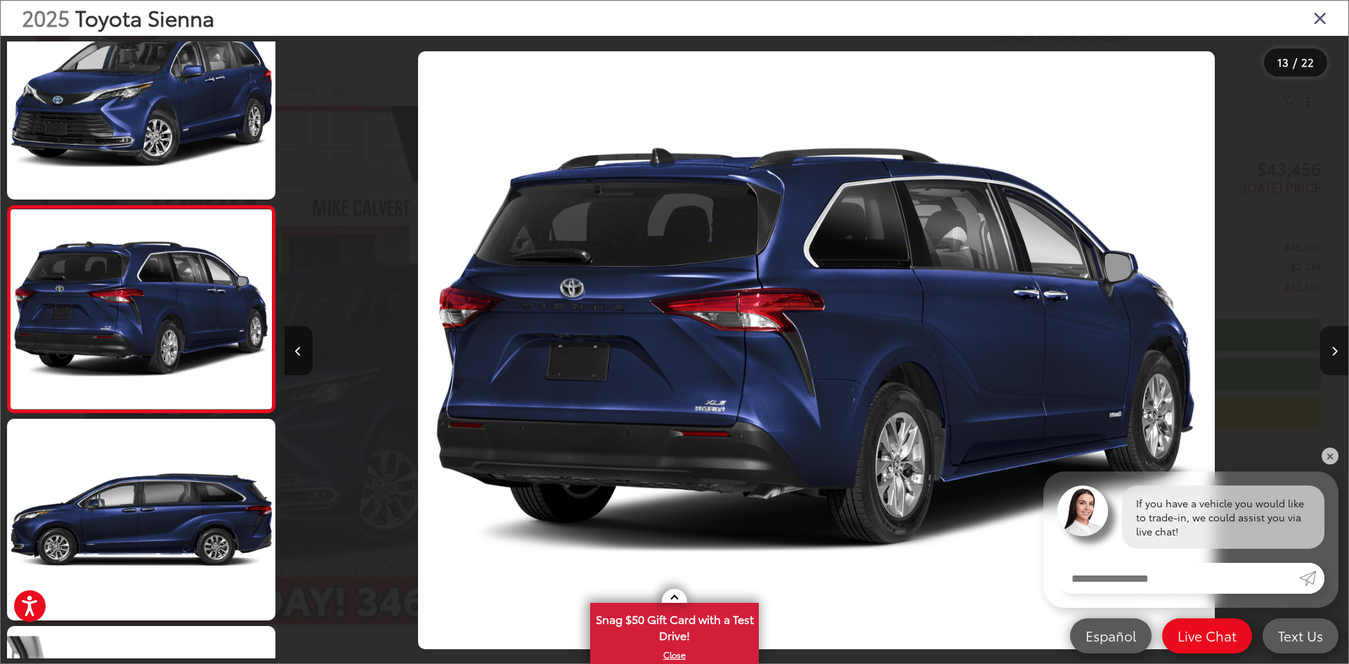
click at [1337, 358] on button "Next image" at bounding box center [1334, 350] width 28 height 49
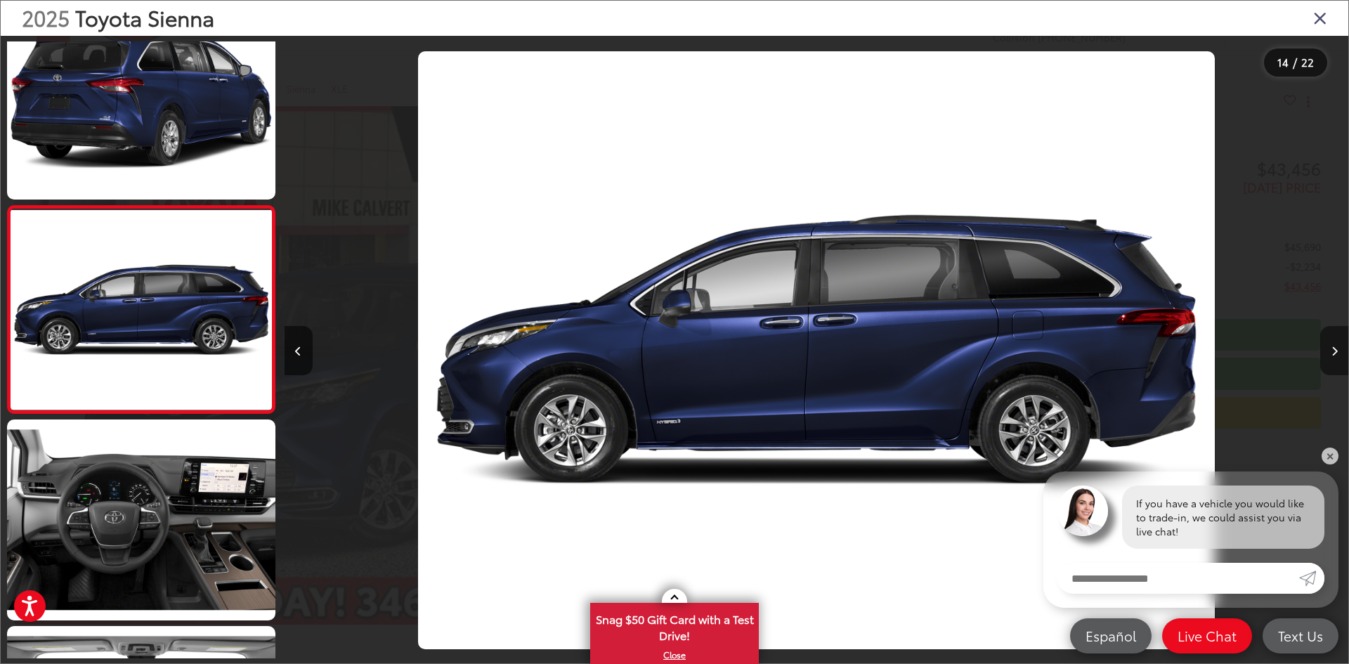
click at [1334, 362] on button "Next image" at bounding box center [1334, 350] width 28 height 49
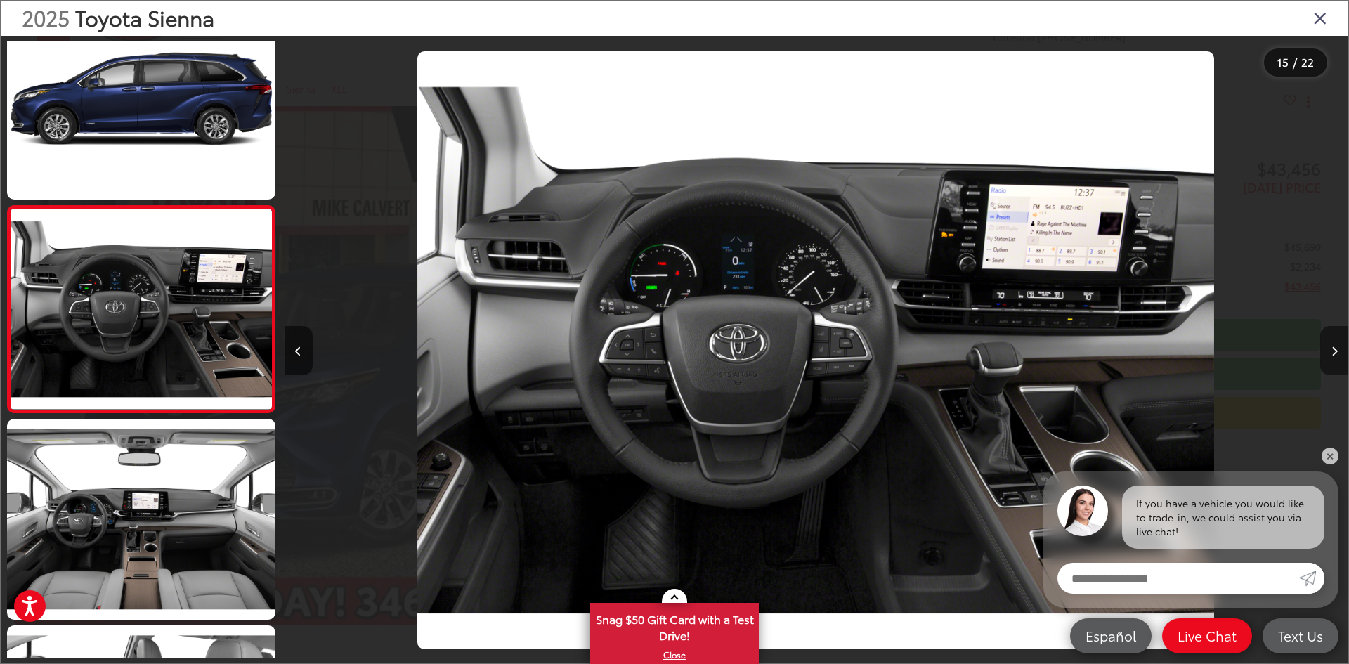
click at [1334, 358] on button "Next image" at bounding box center [1334, 350] width 28 height 49
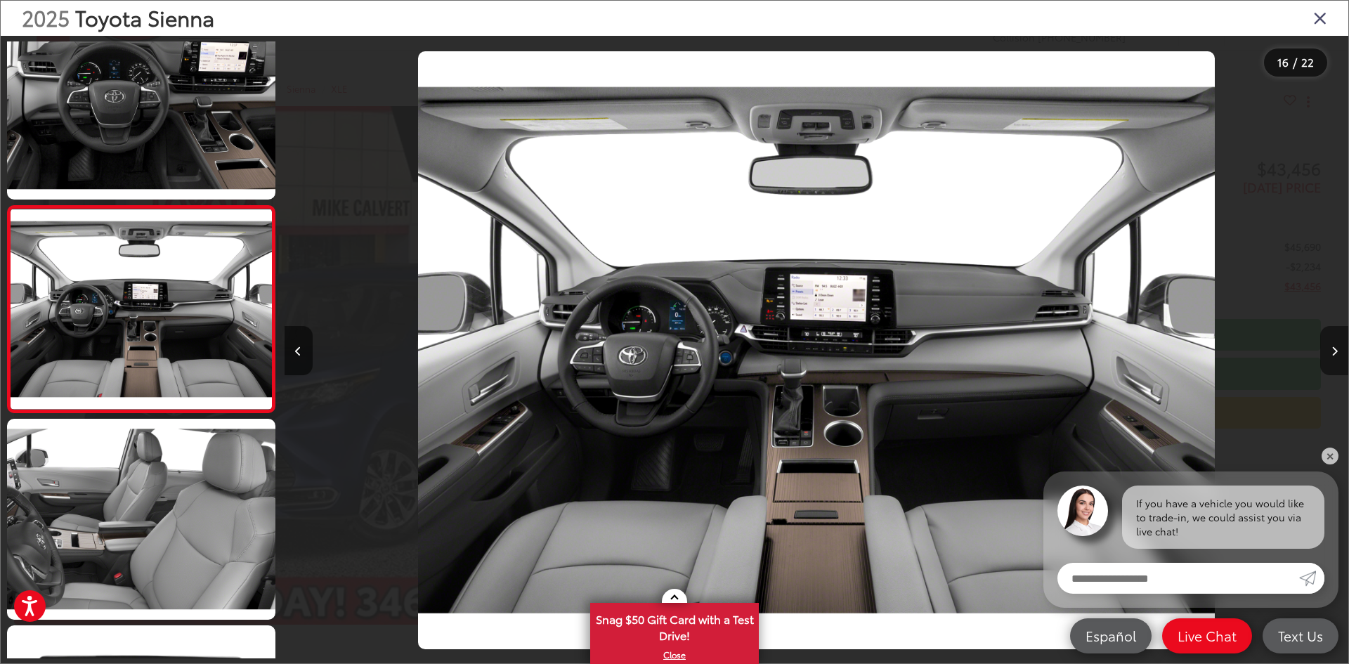
click at [1337, 351] on button "Next image" at bounding box center [1334, 350] width 28 height 49
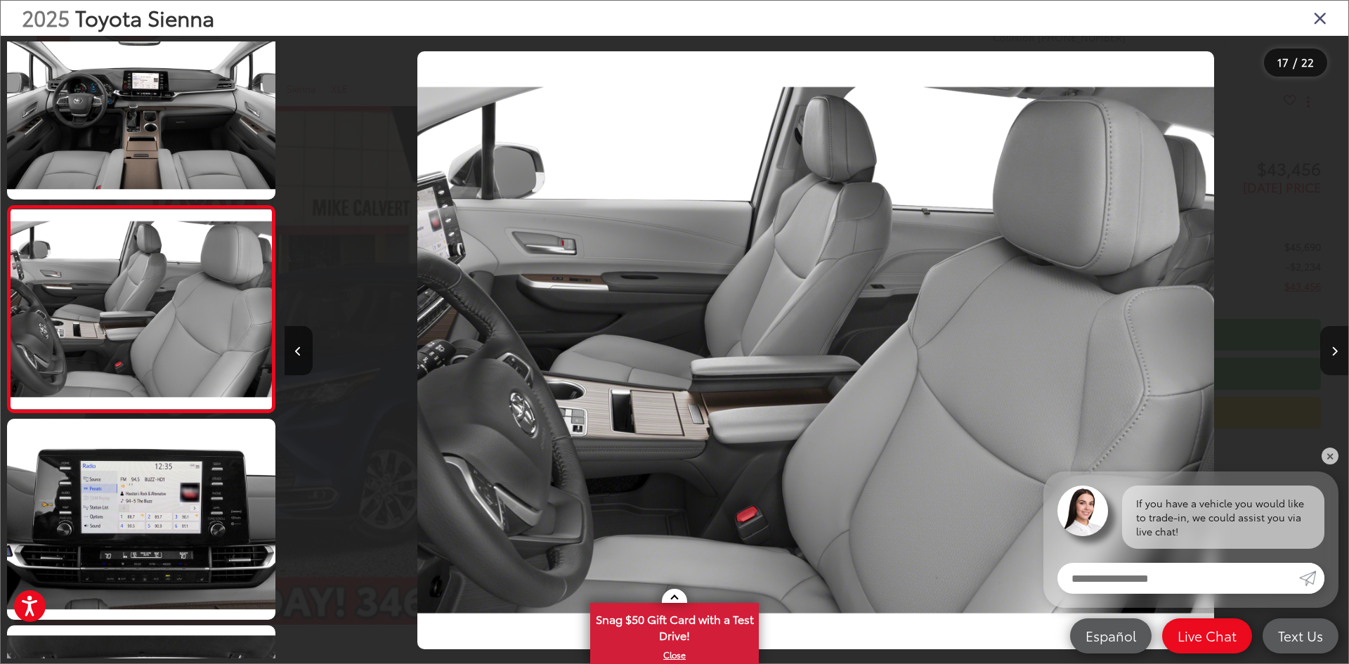
click at [1337, 353] on button "Next image" at bounding box center [1334, 350] width 28 height 49
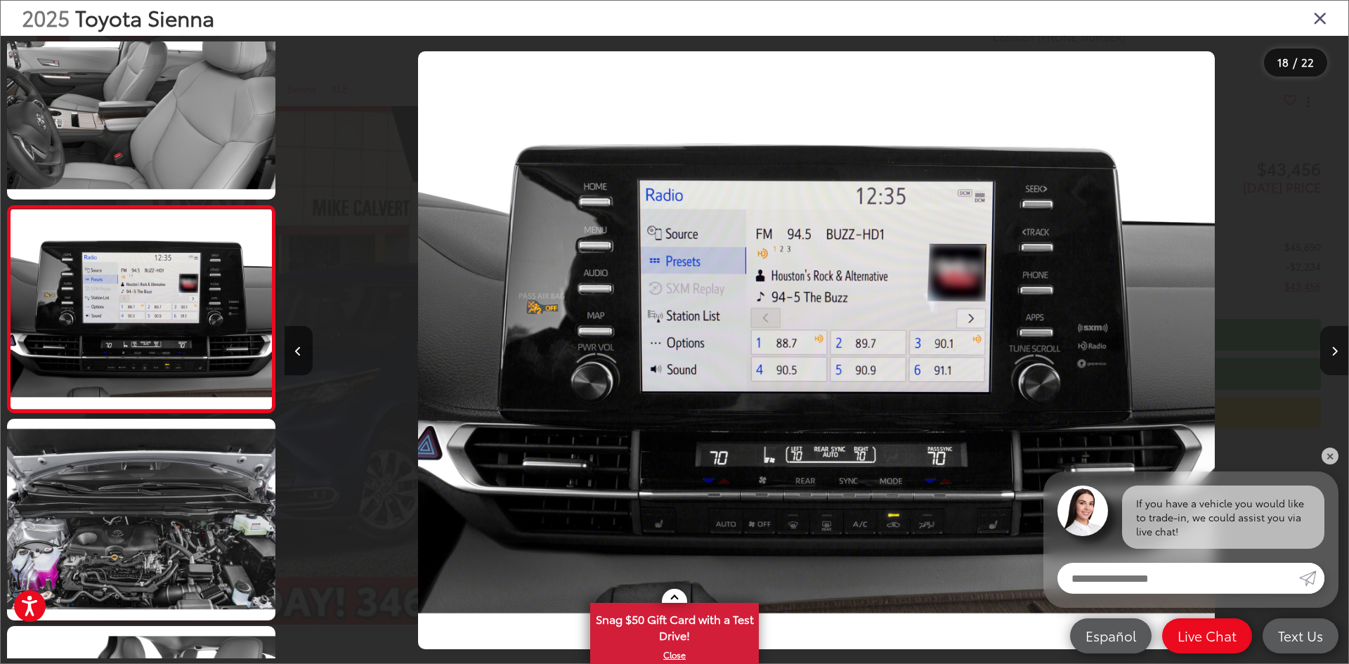
click at [1337, 353] on button "Next image" at bounding box center [1334, 350] width 28 height 49
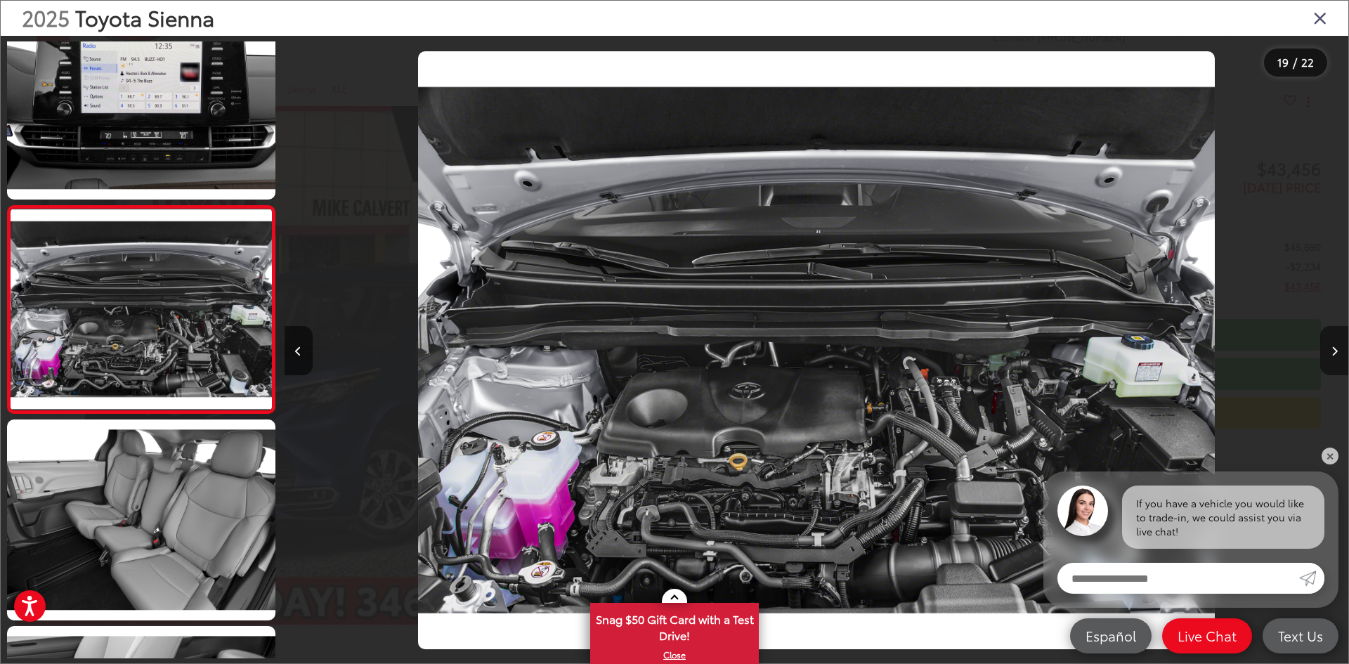
click at [1337, 353] on button "Next image" at bounding box center [1334, 350] width 28 height 49
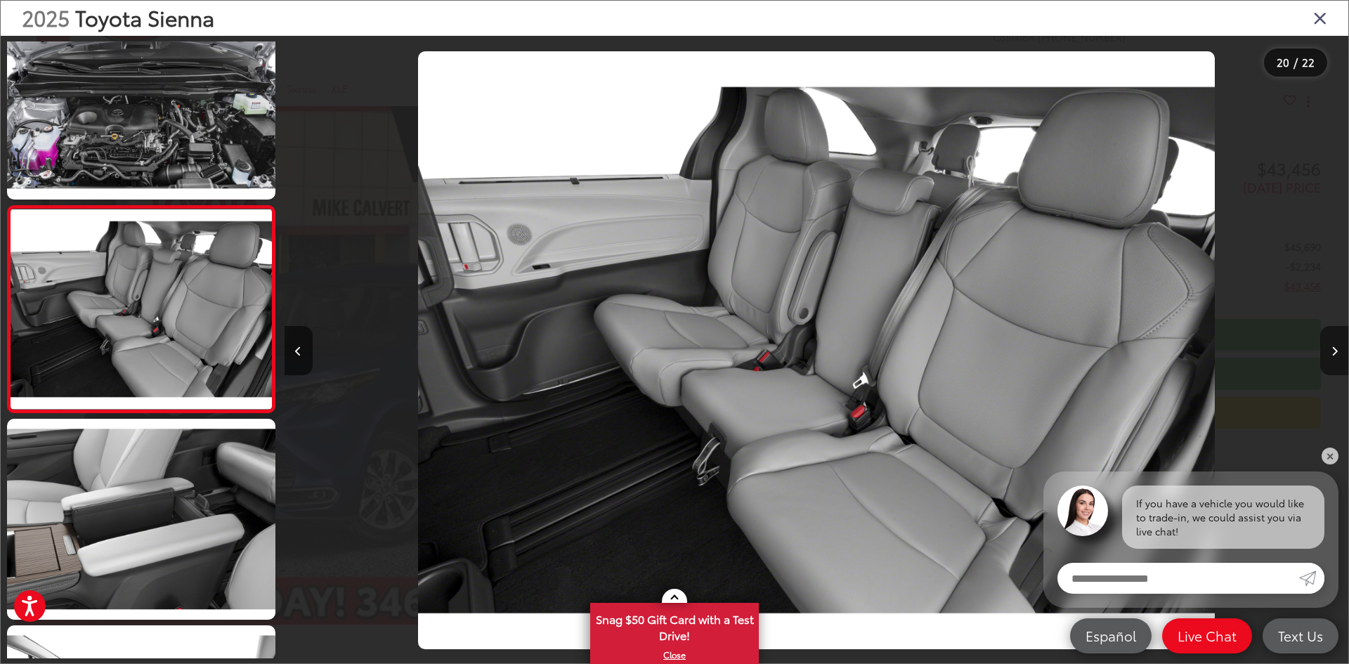
click at [1332, 355] on icon "Next image" at bounding box center [1334, 351] width 6 height 10
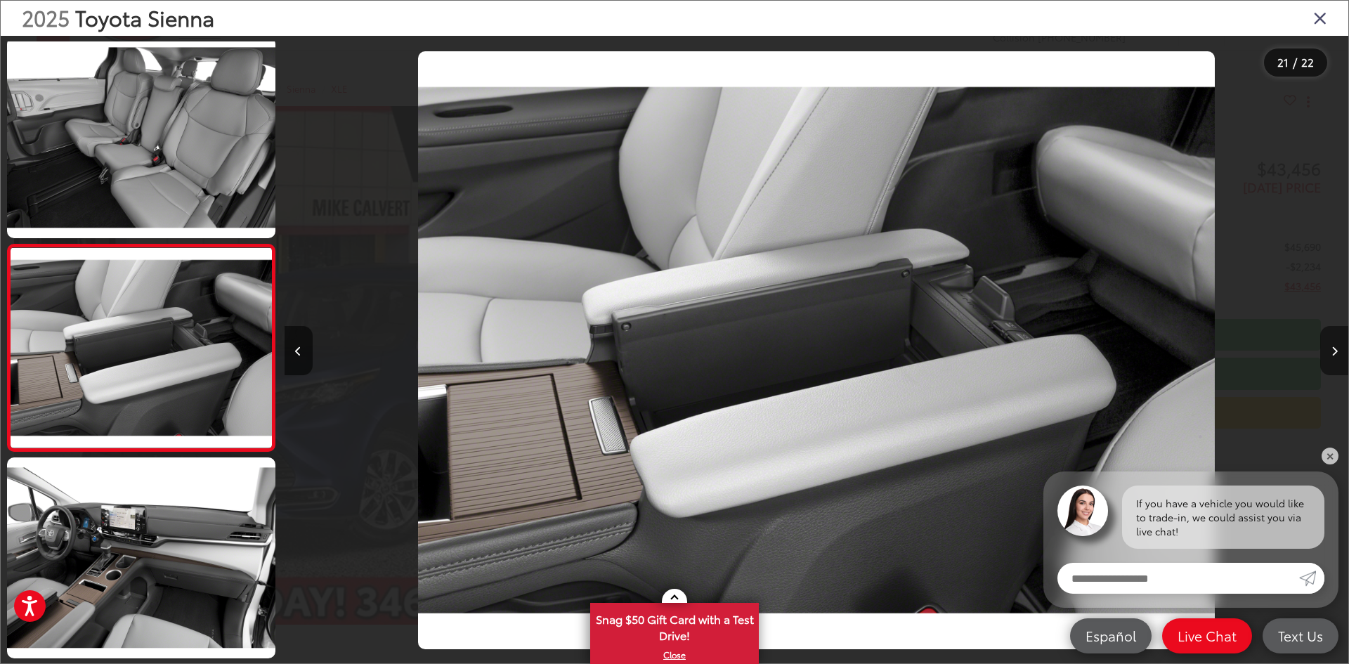
click at [1334, 354] on icon "Next image" at bounding box center [1334, 351] width 6 height 10
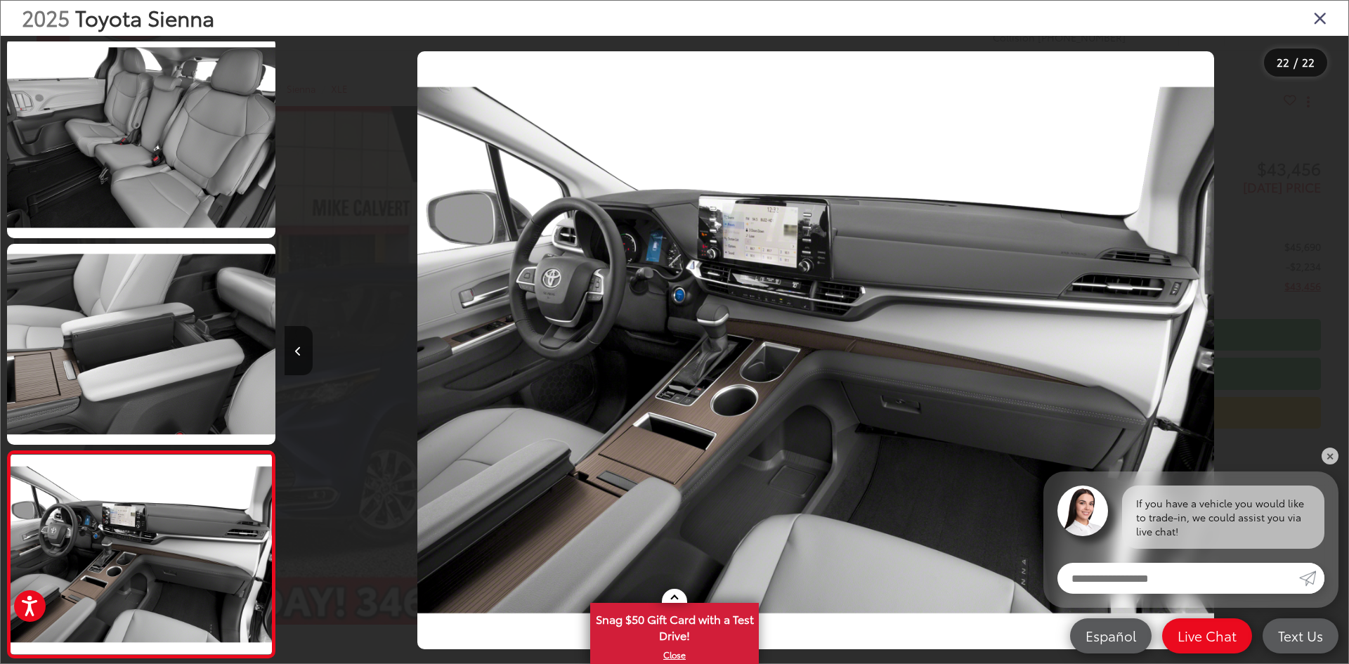
click at [1334, 355] on div at bounding box center [1215, 350] width 266 height 629
